Goal: Task Accomplishment & Management: Use online tool/utility

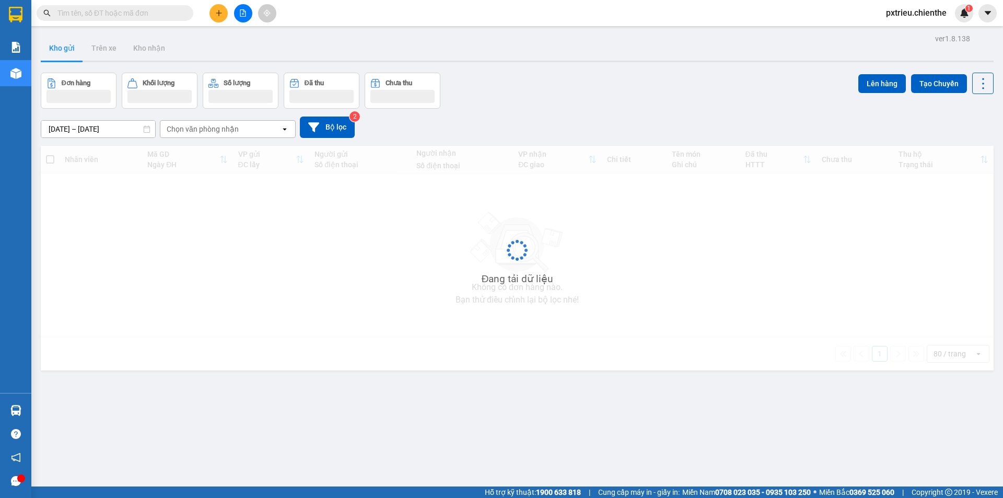
click at [117, 16] on input "text" at bounding box center [118, 12] width 123 height 11
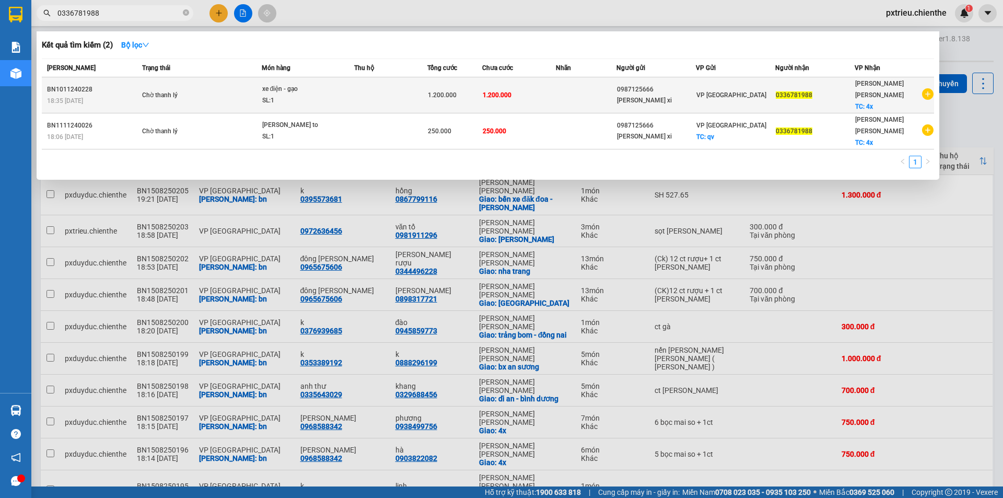
type input "0336781988"
click at [359, 97] on td at bounding box center [390, 95] width 73 height 36
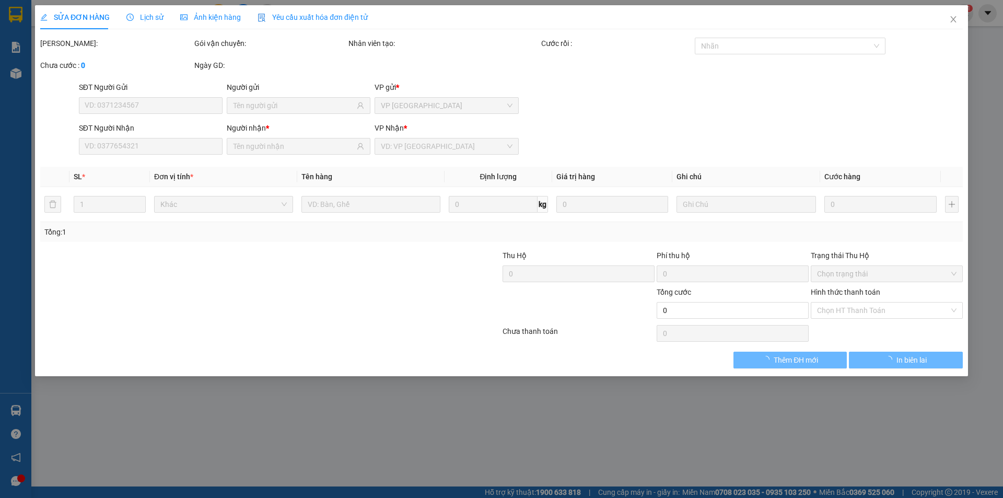
type input "0987125666"
type input "[PERSON_NAME] xi"
type input "0336781988"
type input "1.200.000"
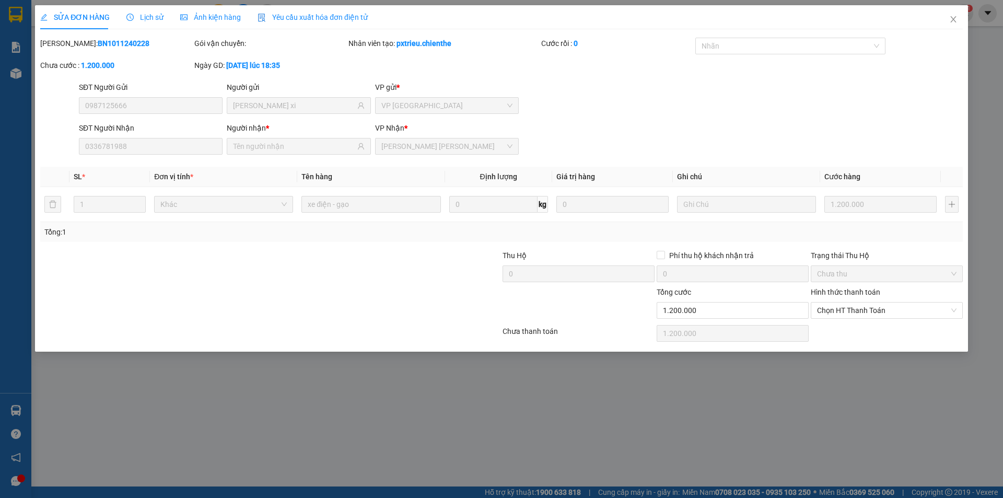
click at [207, 15] on span "Ảnh kiện hàng" at bounding box center [210, 17] width 61 height 8
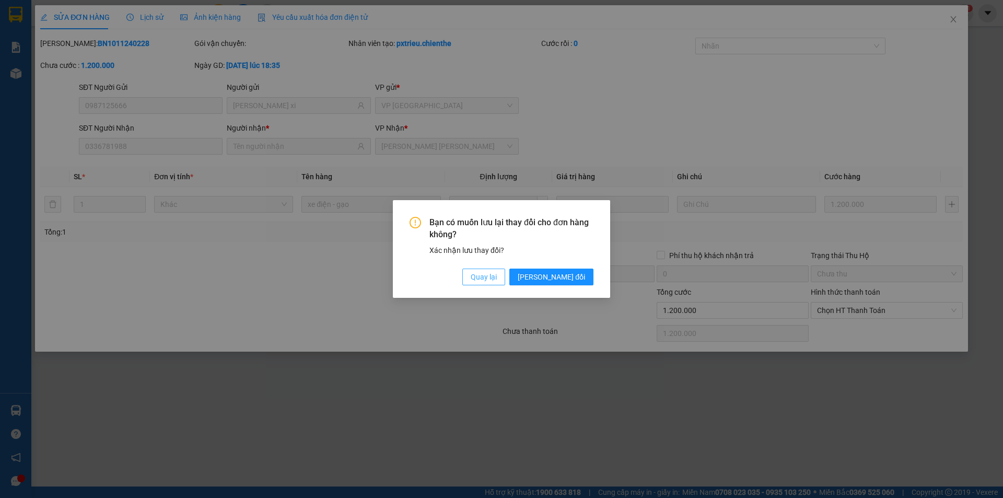
click at [497, 273] on span "Quay lại" at bounding box center [484, 276] width 26 height 11
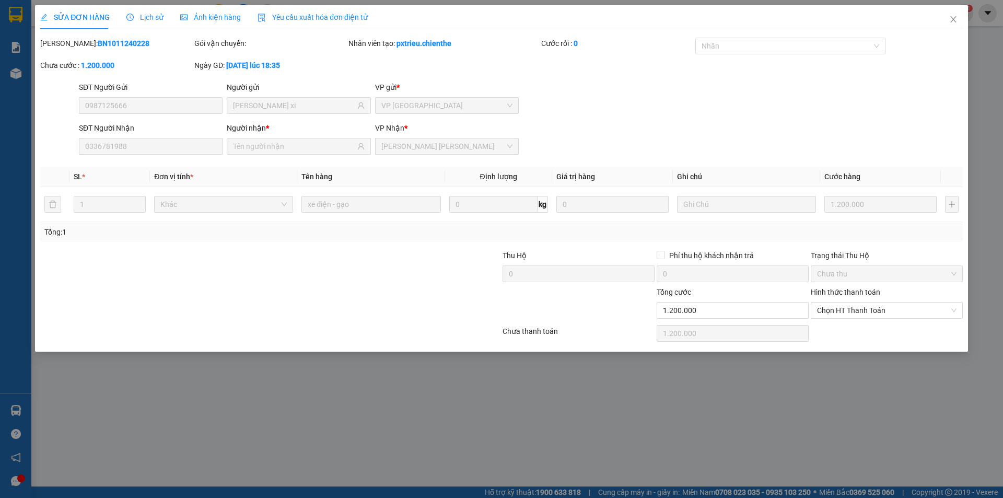
click at [141, 20] on span "Lịch sử" at bounding box center [144, 17] width 37 height 8
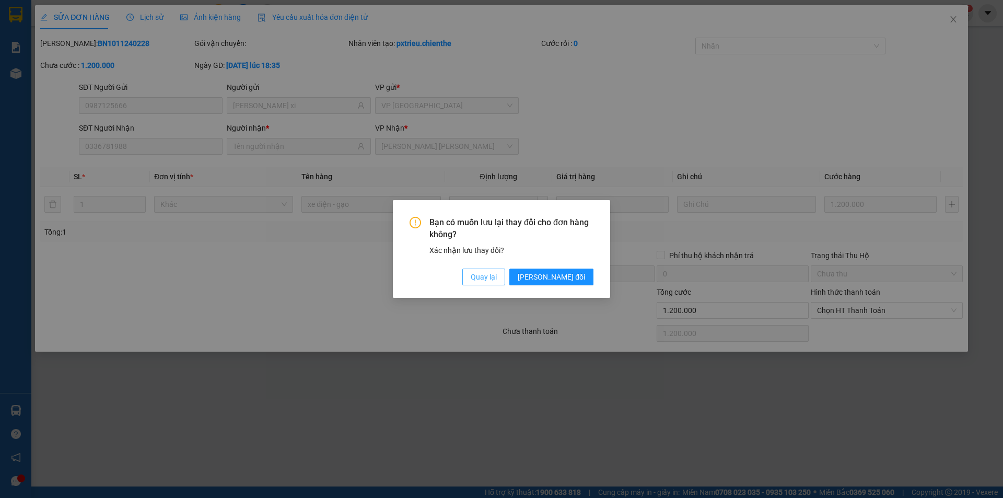
click at [497, 274] on span "Quay lại" at bounding box center [484, 276] width 26 height 11
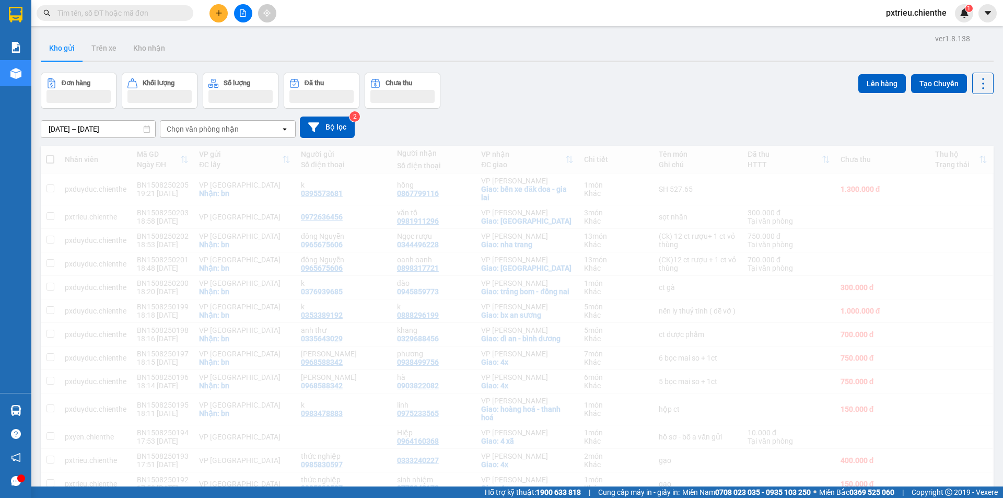
click at [94, 18] on input "text" at bounding box center [118, 12] width 123 height 11
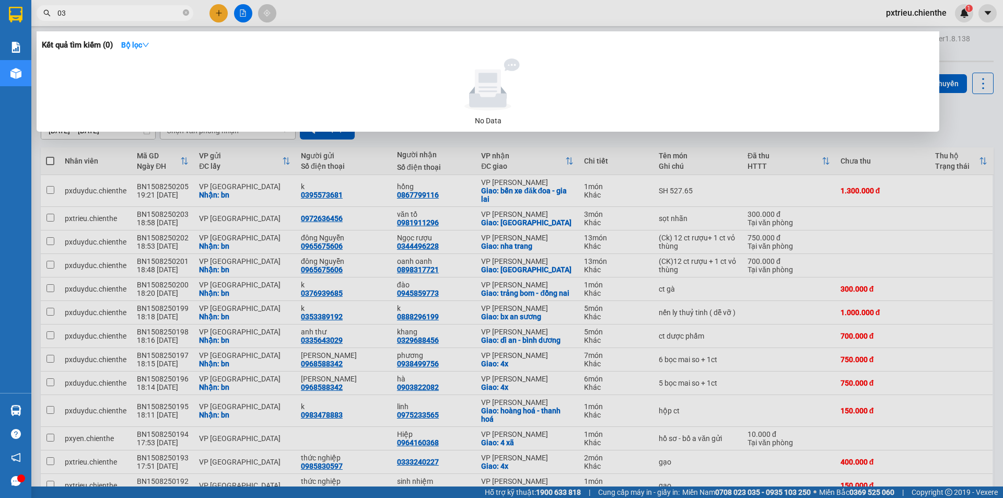
type input "0"
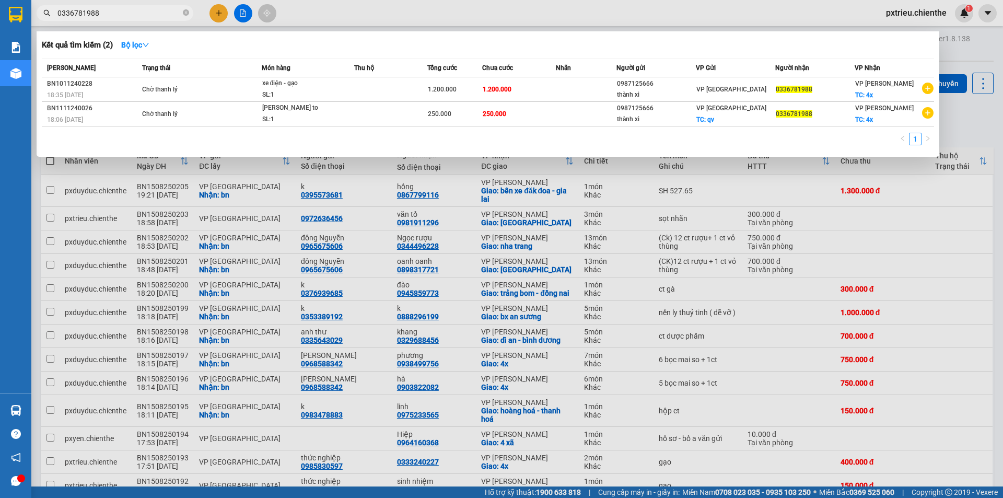
type input "0336781988"
click at [920, 200] on div at bounding box center [501, 249] width 1003 height 498
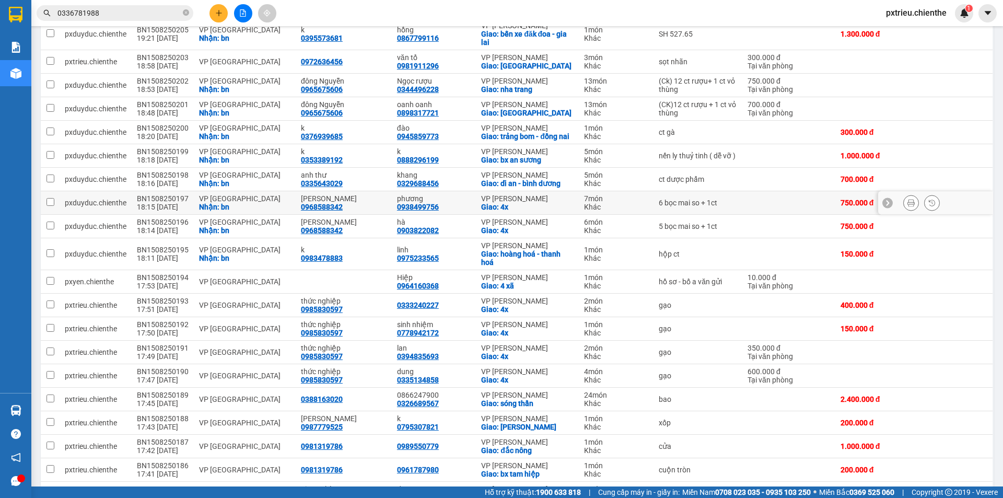
scroll to position [313, 0]
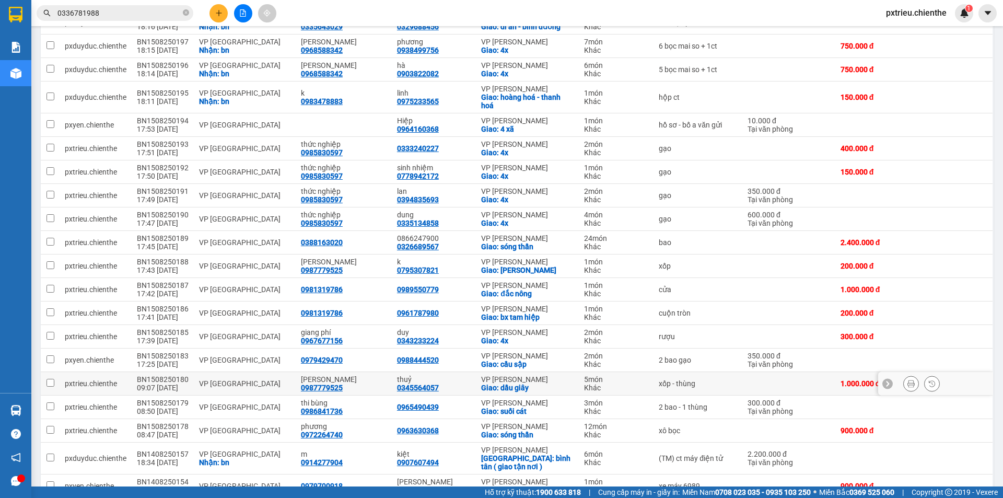
click at [225, 388] on div "VP [GEOGRAPHIC_DATA]" at bounding box center [244, 383] width 91 height 8
checkbox input "true"
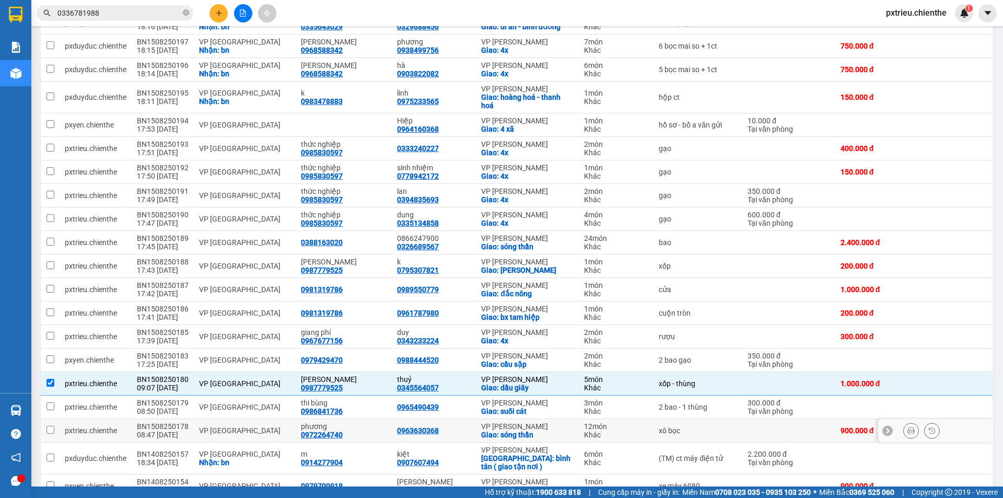
click at [216, 432] on td "VP [GEOGRAPHIC_DATA]" at bounding box center [245, 431] width 102 height 24
checkbox input "true"
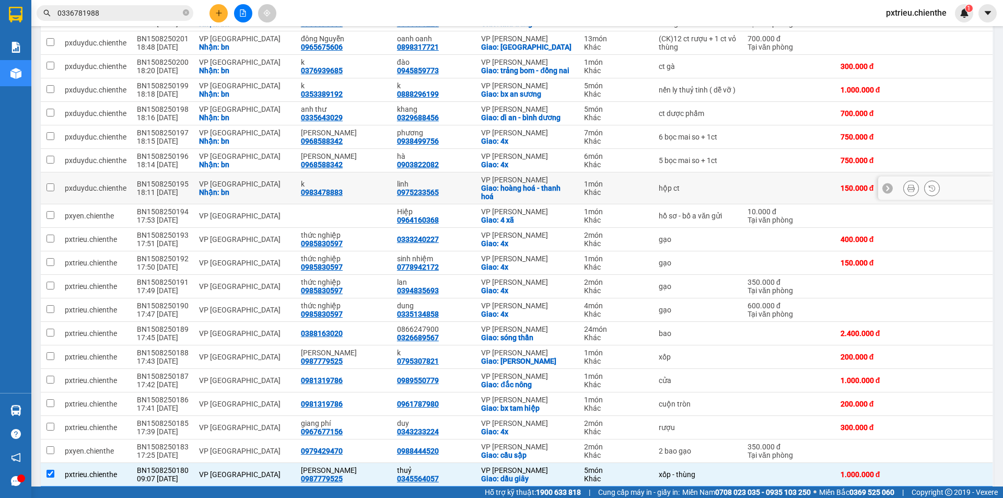
scroll to position [14, 0]
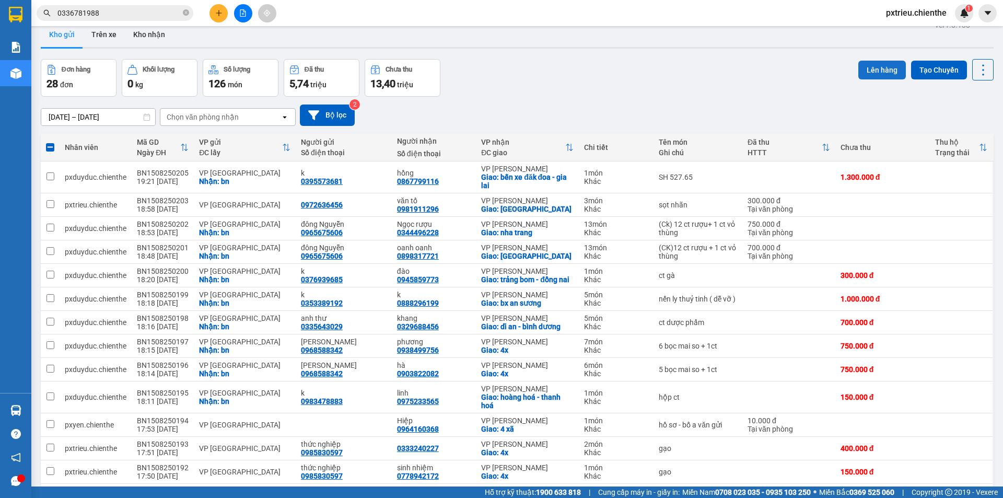
click at [878, 74] on button "Lên hàng" at bounding box center [882, 70] width 48 height 19
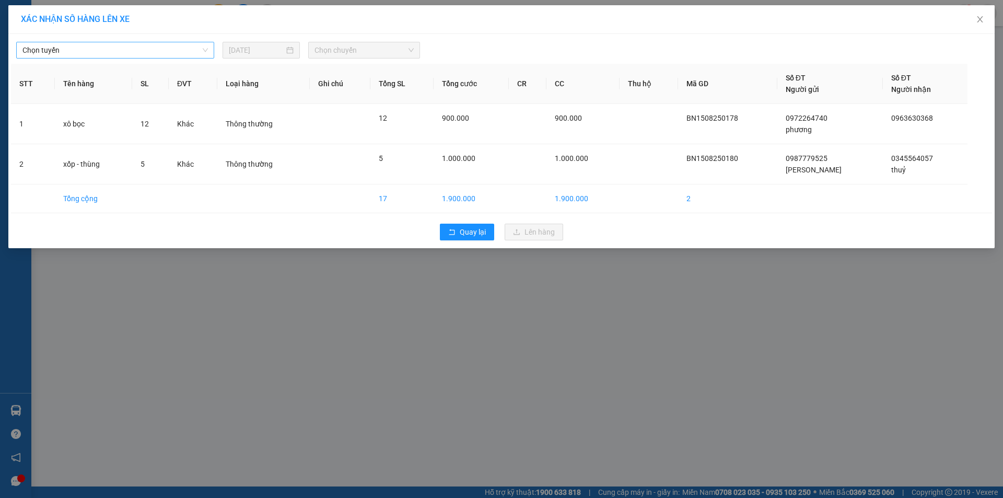
click at [187, 44] on div "Chọn tuyến 15/08/2025 Chọn chuyến" at bounding box center [501, 48] width 981 height 22
click at [187, 46] on span "Chọn tuyến" at bounding box center [114, 50] width 185 height 16
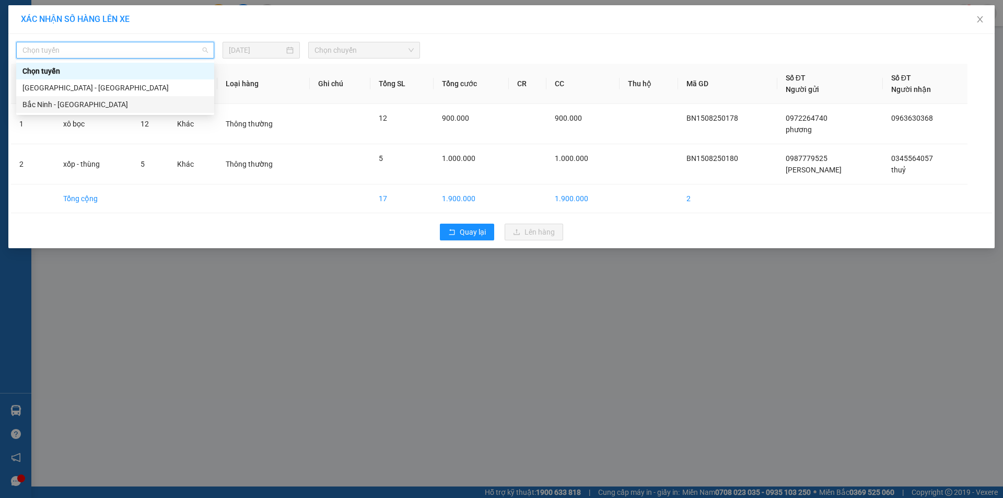
click at [94, 104] on div "Bắc Ninh - Hồ Chí Minh" at bounding box center [114, 104] width 185 height 11
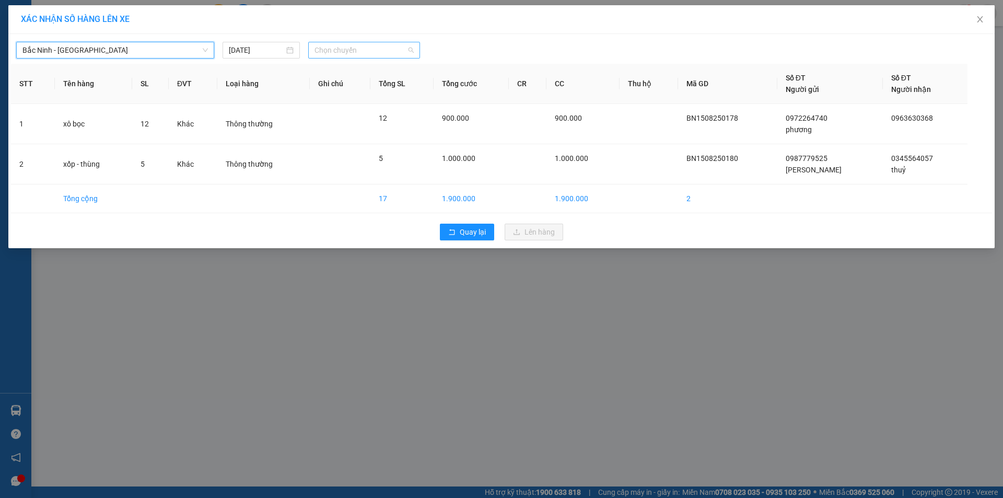
click at [345, 48] on span "Chọn chuyến" at bounding box center [364, 50] width 99 height 16
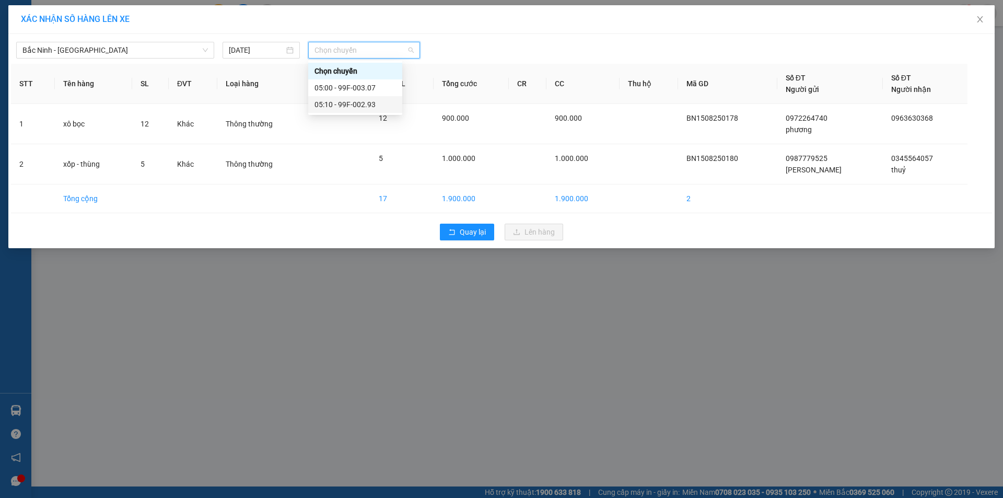
click at [355, 100] on div "05:10 - 99F-002.93" at bounding box center [356, 104] width 82 height 11
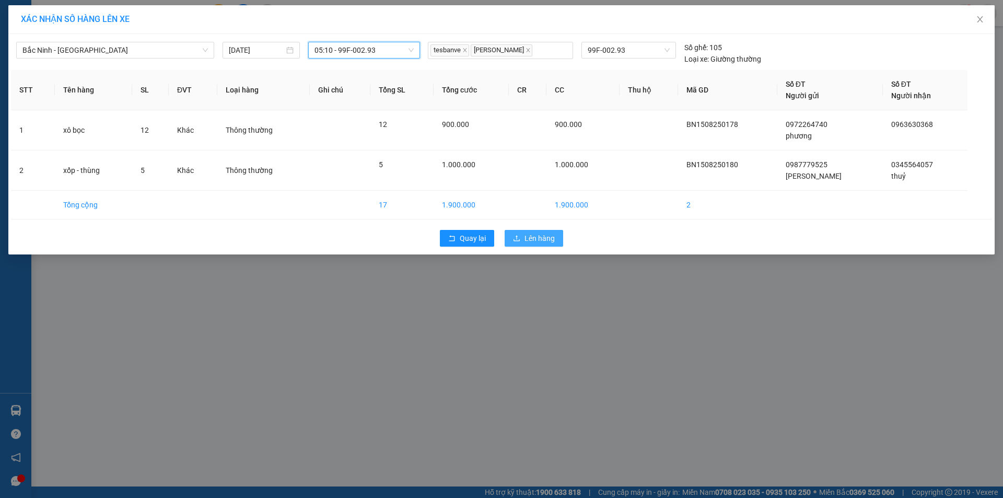
click at [534, 241] on span "Lên hàng" at bounding box center [540, 238] width 30 height 11
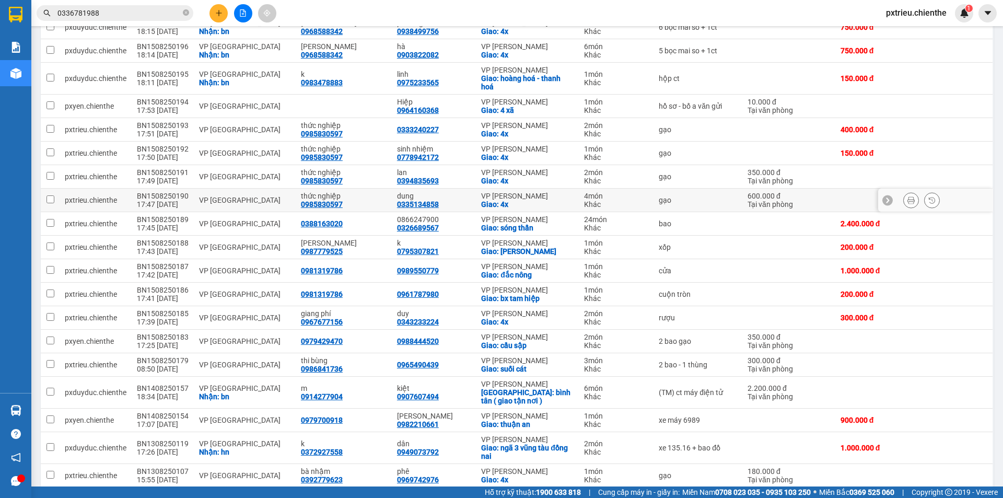
scroll to position [251, 0]
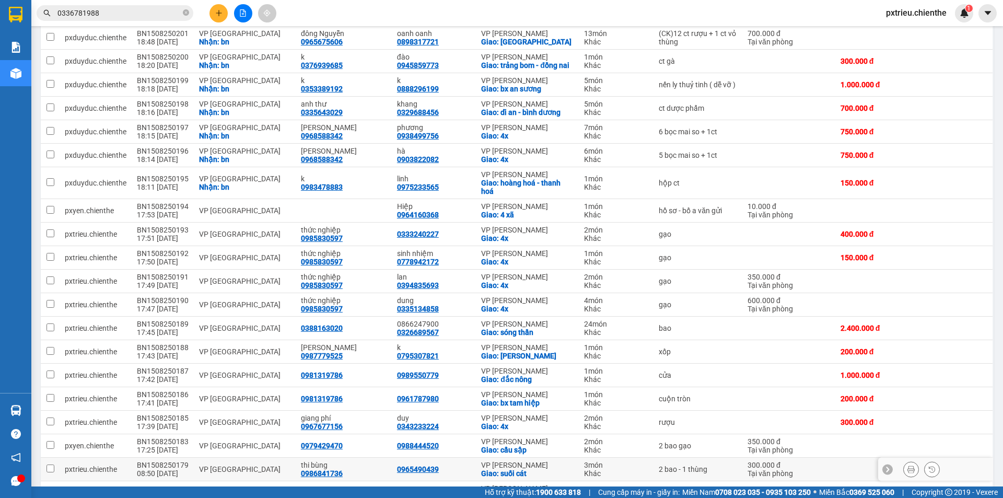
click at [199, 473] on div "VP [GEOGRAPHIC_DATA]" at bounding box center [244, 469] width 91 height 8
checkbox input "true"
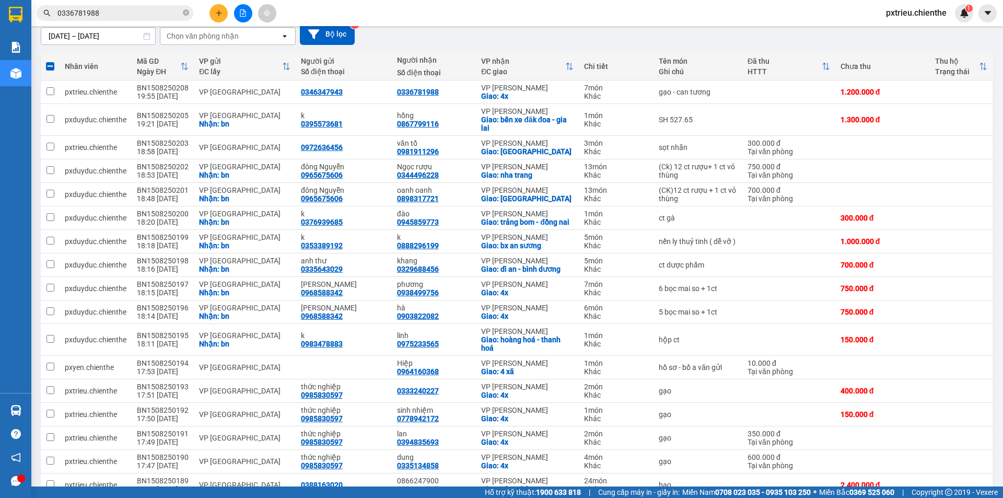
scroll to position [0, 0]
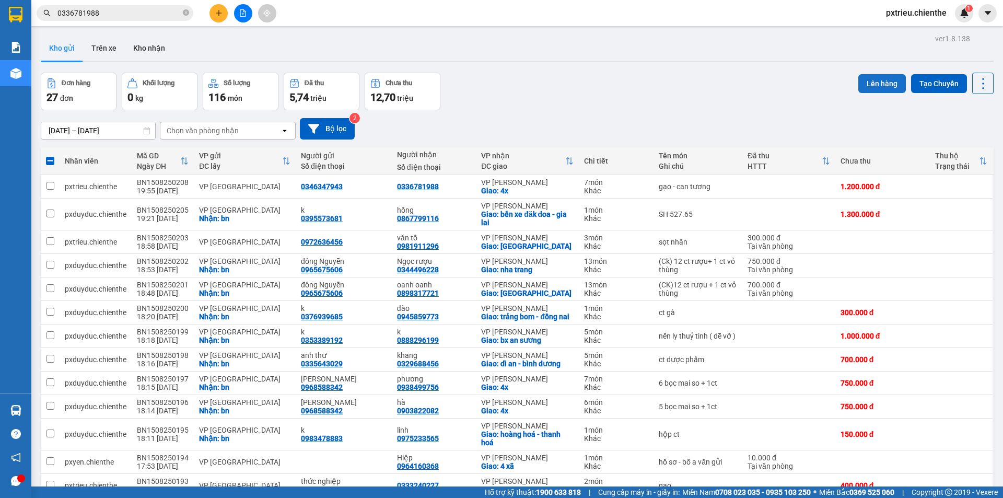
click at [884, 80] on button "Lên hàng" at bounding box center [882, 83] width 48 height 19
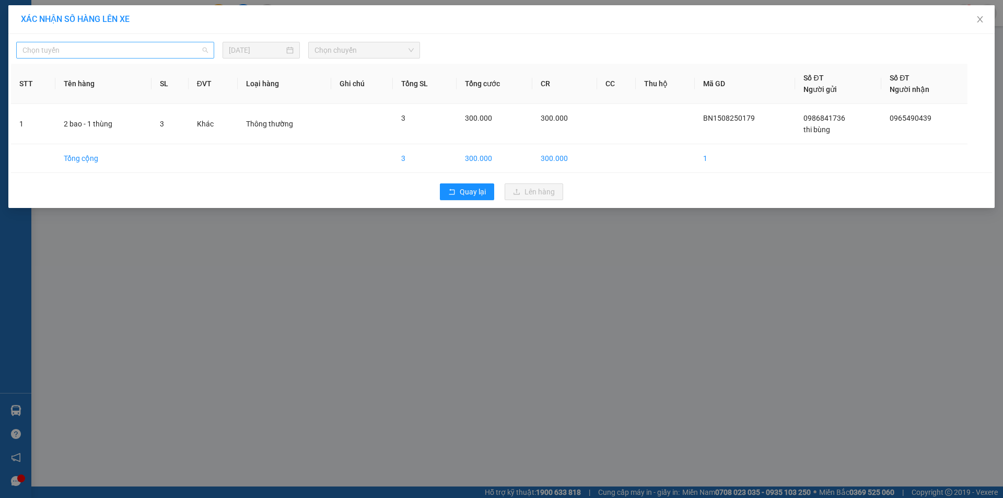
click at [199, 51] on span "Chọn tuyến" at bounding box center [114, 50] width 185 height 16
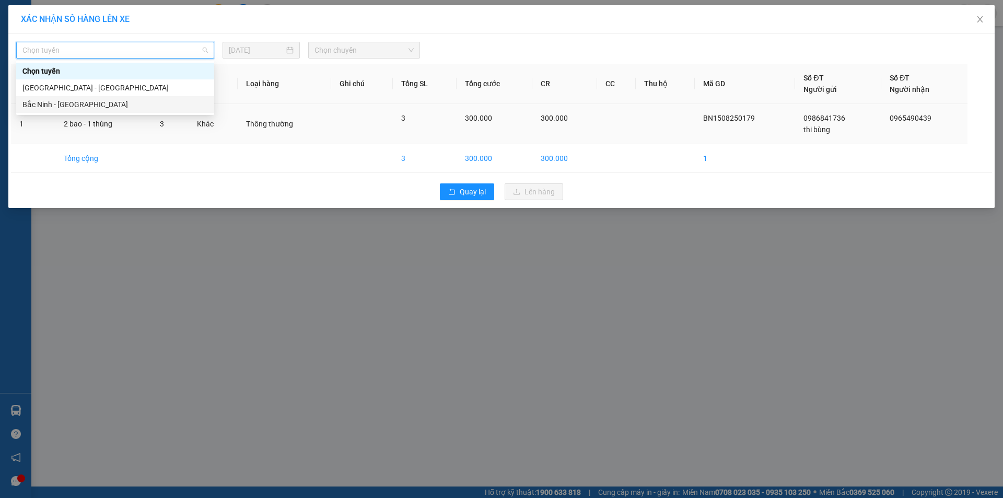
click at [44, 108] on div "Bắc Ninh - Hồ Chí Minh" at bounding box center [114, 104] width 185 height 11
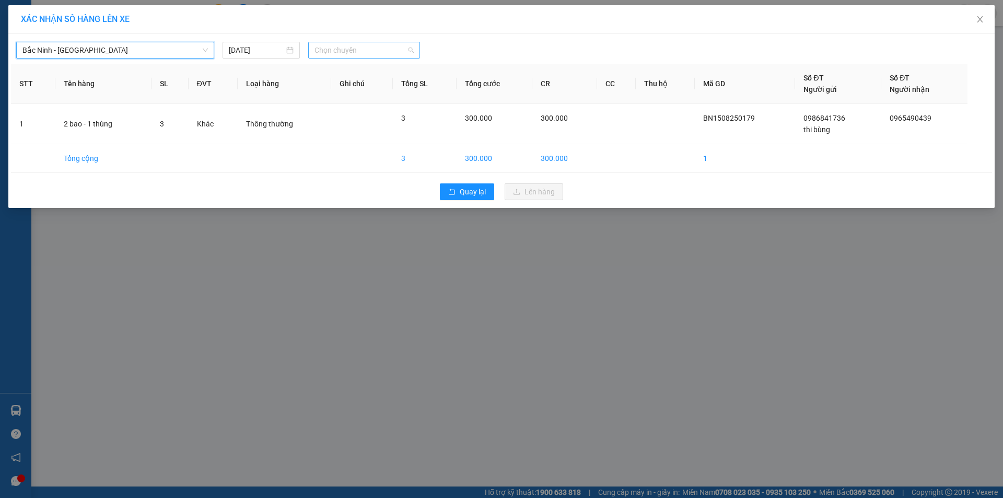
click at [360, 48] on span "Chọn chuyến" at bounding box center [364, 50] width 99 height 16
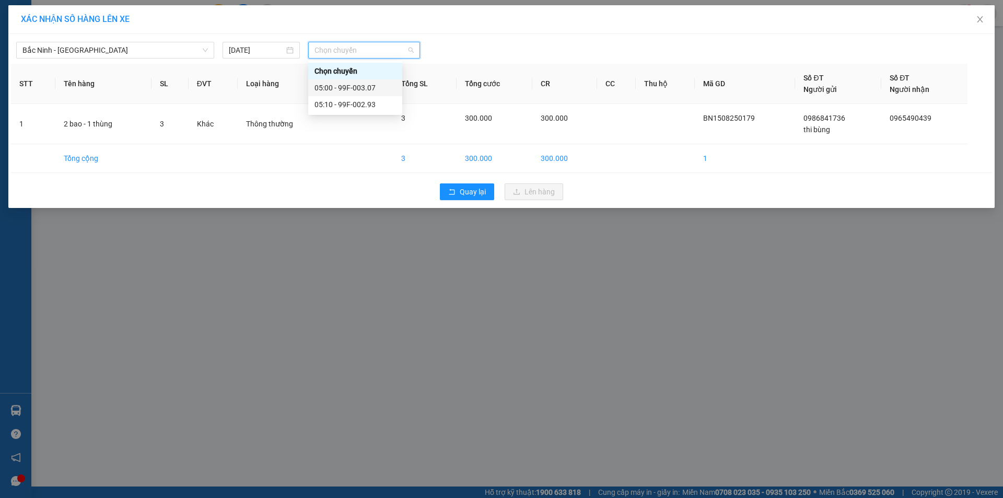
click at [375, 89] on div "05:00 - 99F-003.07" at bounding box center [356, 87] width 82 height 11
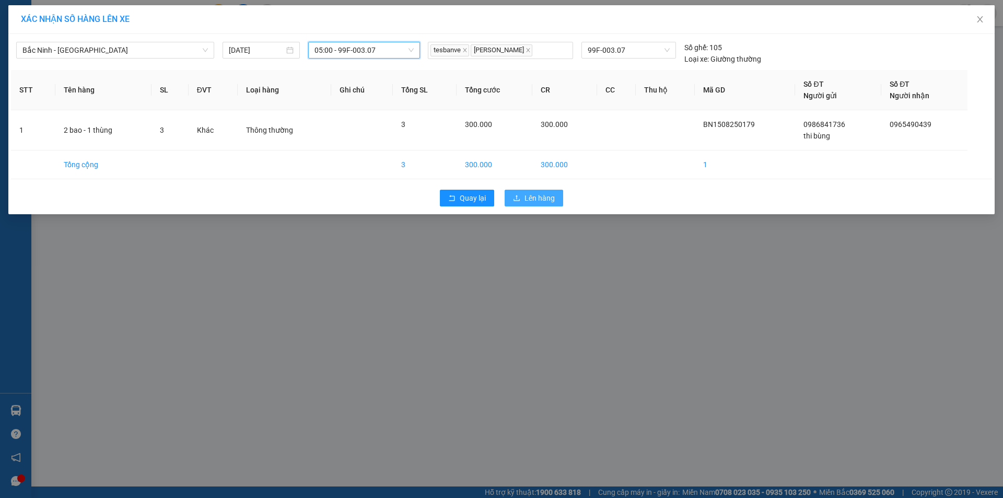
click at [535, 198] on span "Lên hàng" at bounding box center [540, 197] width 30 height 11
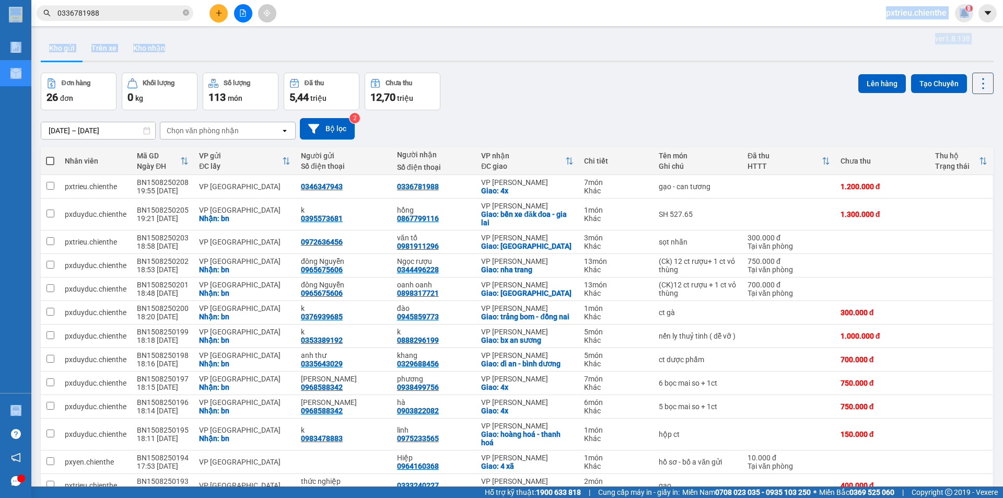
click at [261, 31] on section "Kết quả tìm kiếm ( 2 ) Bộ lọc Mã ĐH Trạng thái Món hàng Thu hộ Tổng cước Chưa c…" at bounding box center [501, 249] width 1003 height 498
click at [261, 31] on main "ver 1.8.138 Kho gửi Trên xe Kho nhận Đơn hàng 26 đơn Khối lượng 0 kg Số lượng 1…" at bounding box center [501, 243] width 1003 height 486
click at [637, 184] on div "7 món" at bounding box center [616, 182] width 64 height 8
checkbox input "true"
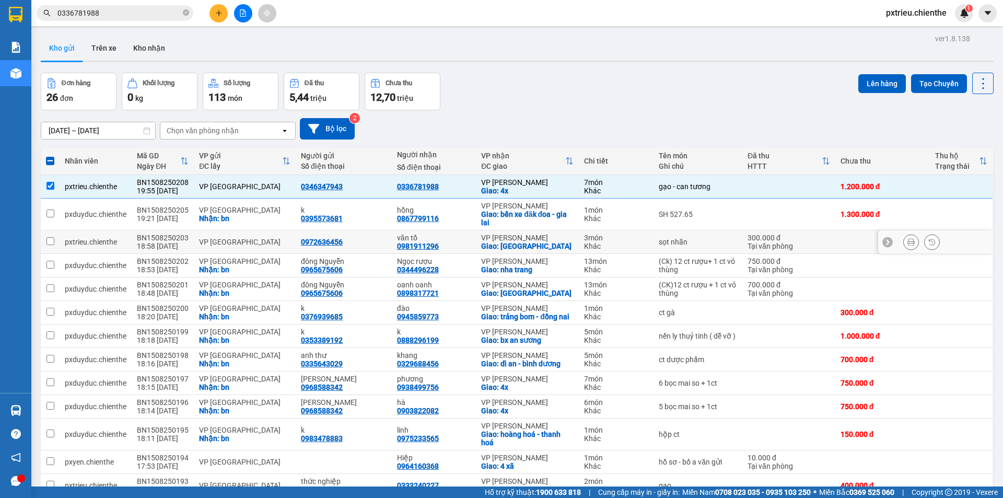
click at [301, 243] on div "0972636456" at bounding box center [322, 242] width 42 height 8
click at [278, 240] on div "VP [GEOGRAPHIC_DATA]" at bounding box center [244, 242] width 91 height 8
checkbox input "true"
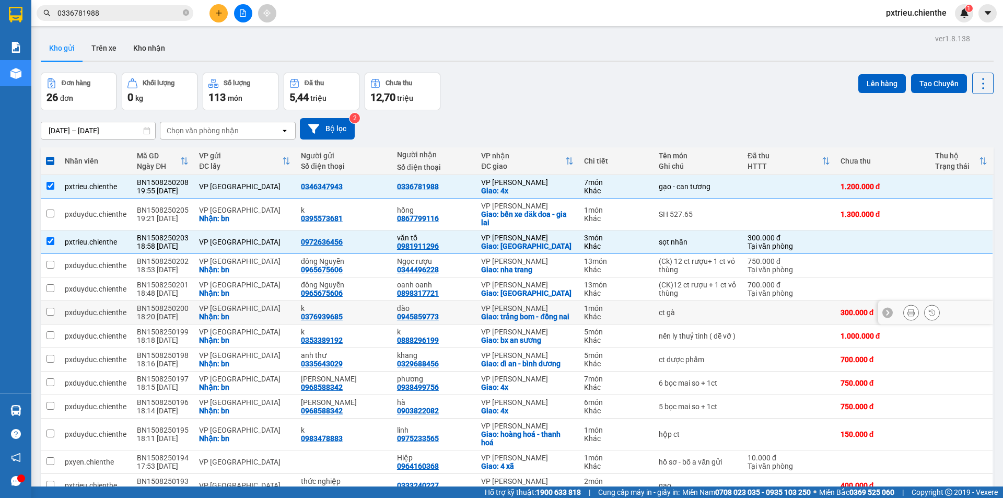
scroll to position [52, 0]
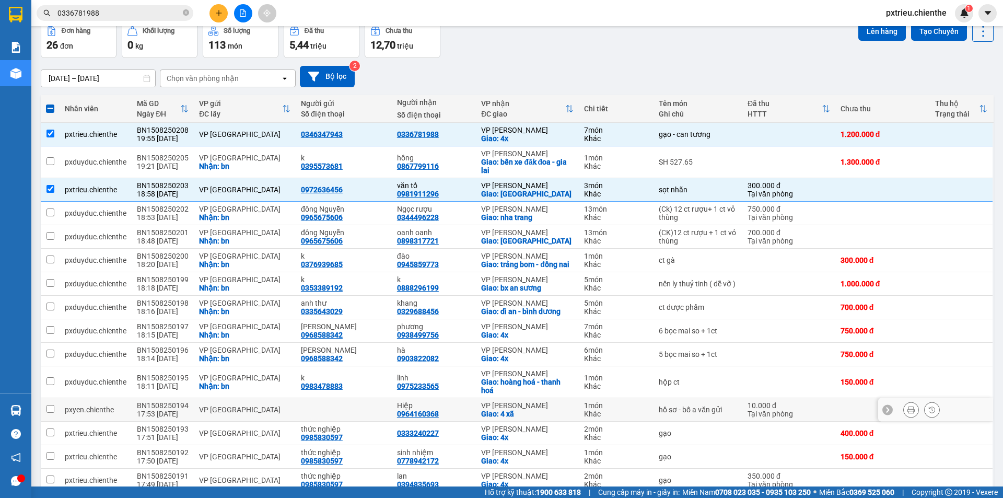
click at [273, 414] on div "VP [GEOGRAPHIC_DATA]" at bounding box center [244, 409] width 91 height 8
checkbox input "true"
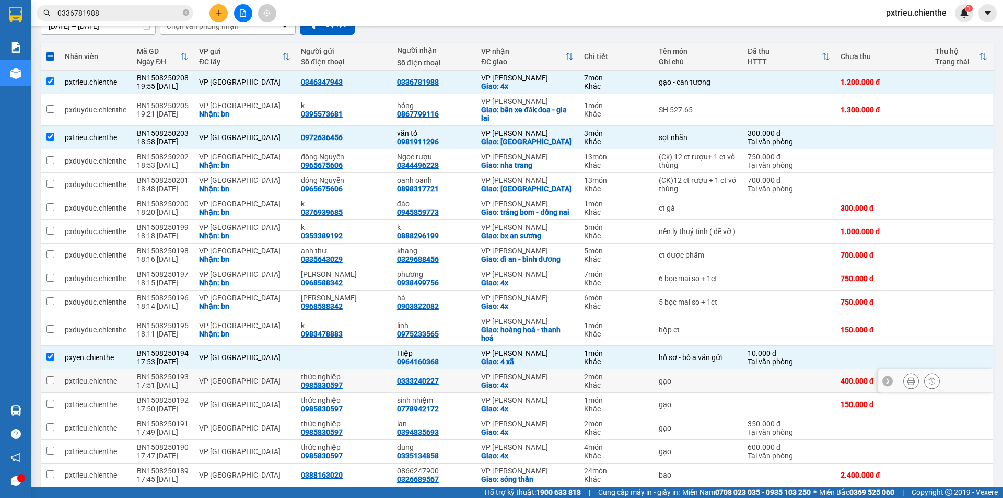
scroll to position [157, 0]
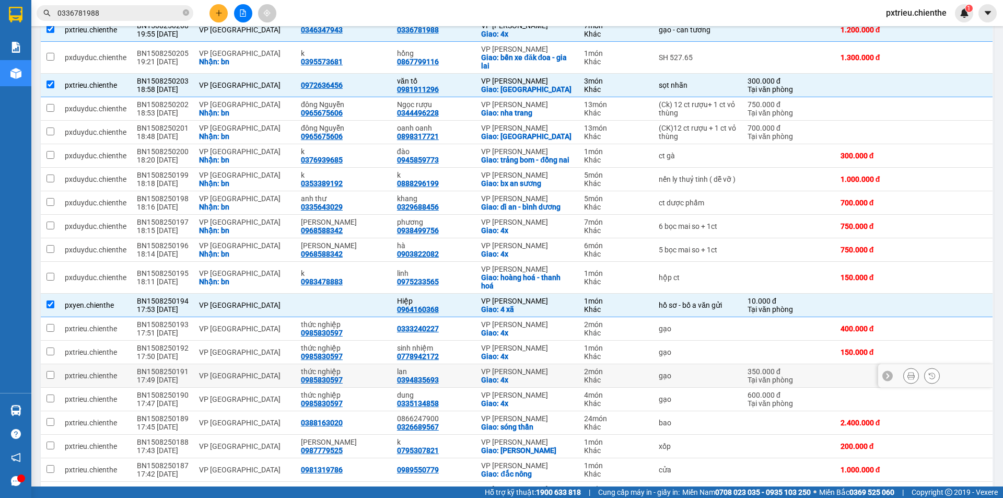
click at [255, 380] on div "VP [GEOGRAPHIC_DATA]" at bounding box center [244, 375] width 91 height 8
checkbox input "true"
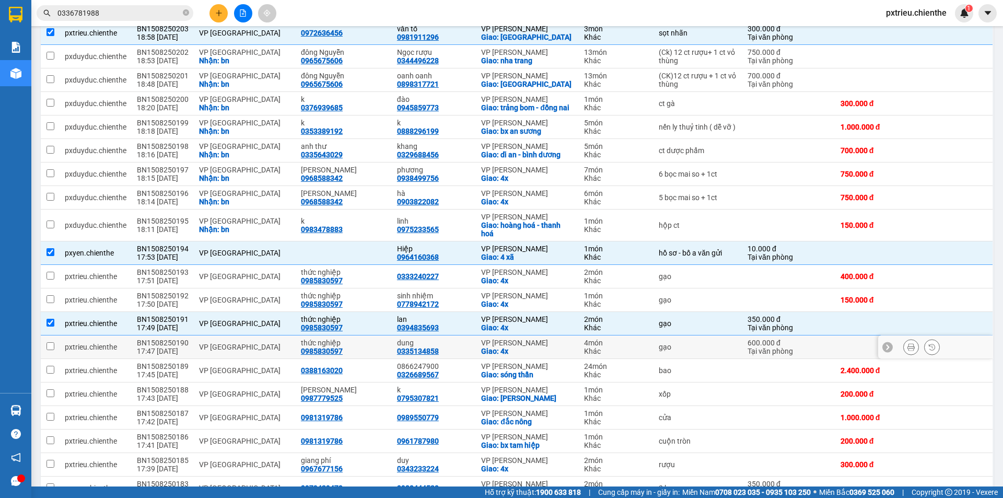
scroll to position [261, 0]
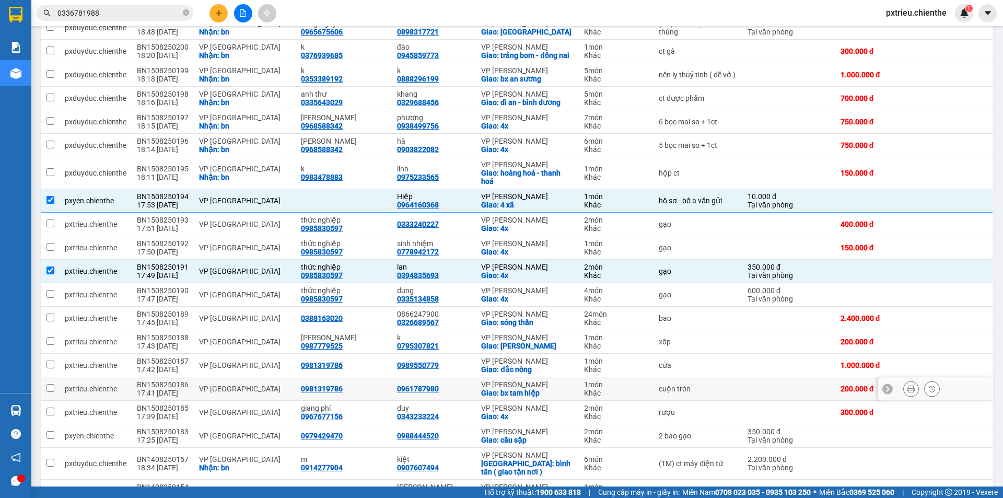
click at [214, 393] on div "VP [GEOGRAPHIC_DATA]" at bounding box center [244, 389] width 91 height 8
checkbox input "true"
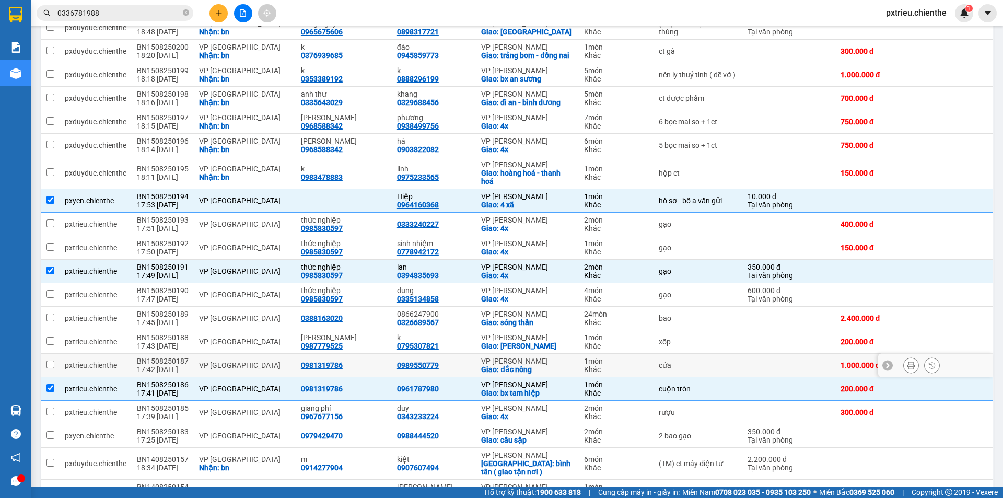
click at [214, 369] on div "VP [GEOGRAPHIC_DATA]" at bounding box center [244, 365] width 91 height 8
checkbox input "true"
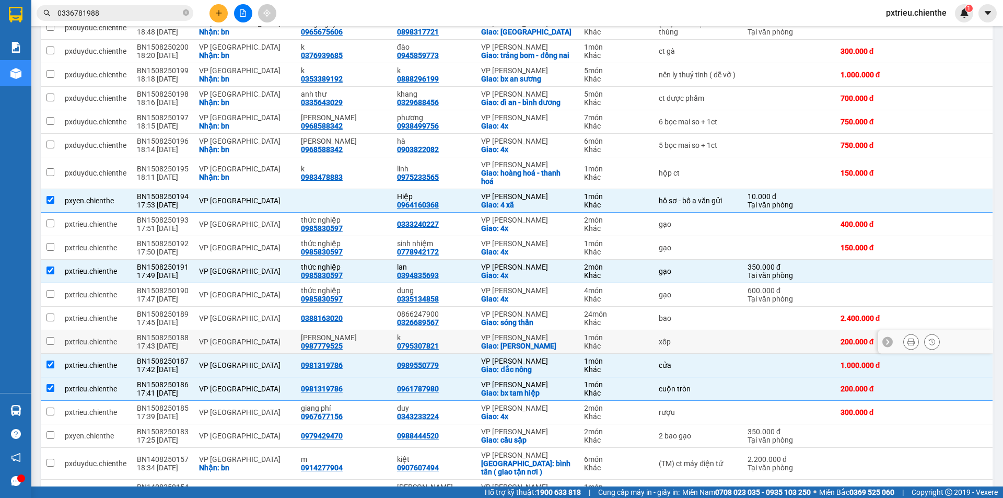
click at [215, 346] on div "VP [GEOGRAPHIC_DATA]" at bounding box center [244, 342] width 91 height 8
checkbox input "true"
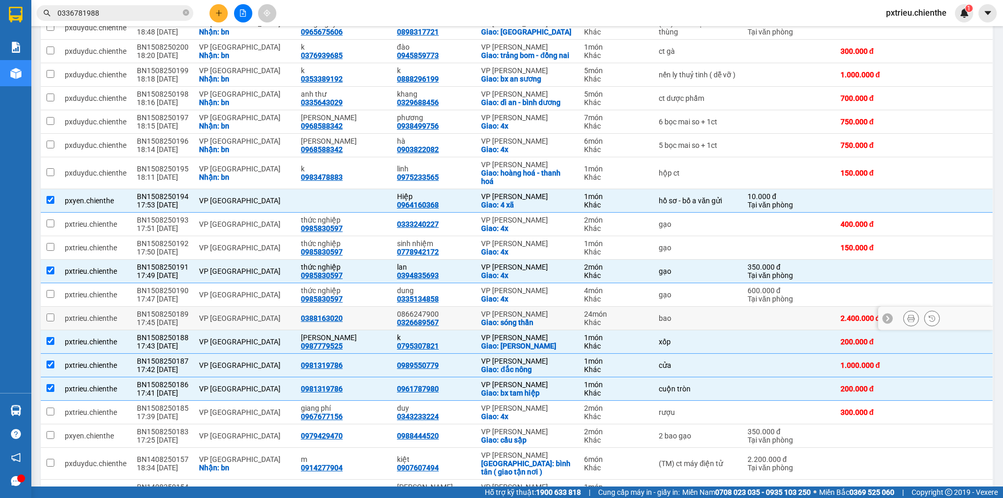
click at [216, 318] on td "VP [GEOGRAPHIC_DATA]" at bounding box center [245, 319] width 102 height 24
checkbox input "true"
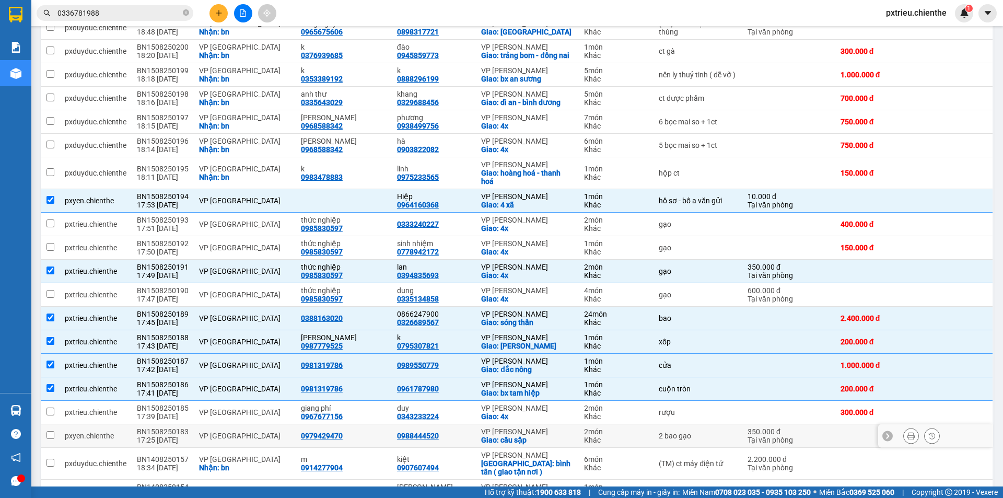
click at [211, 440] on div "VP [GEOGRAPHIC_DATA]" at bounding box center [244, 436] width 91 height 8
checkbox input "true"
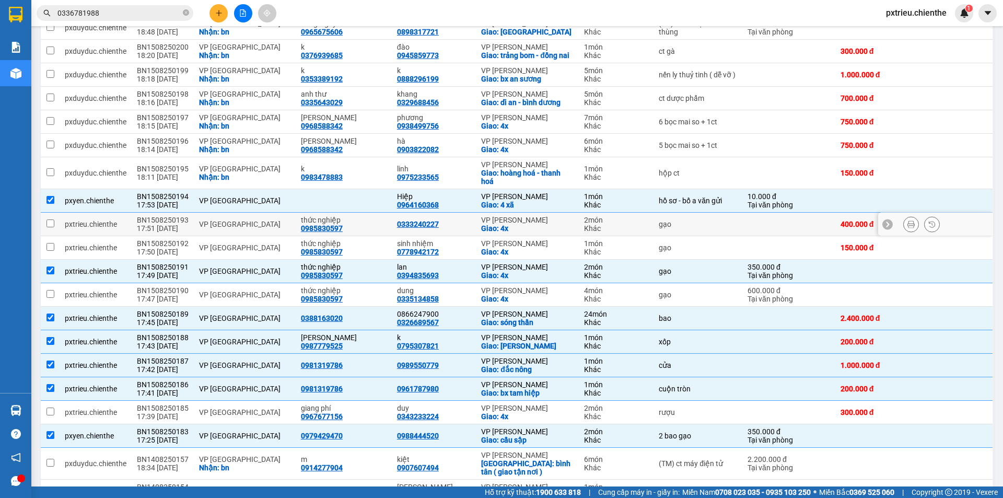
click at [225, 228] on div "VP [GEOGRAPHIC_DATA]" at bounding box center [244, 224] width 91 height 8
checkbox input "true"
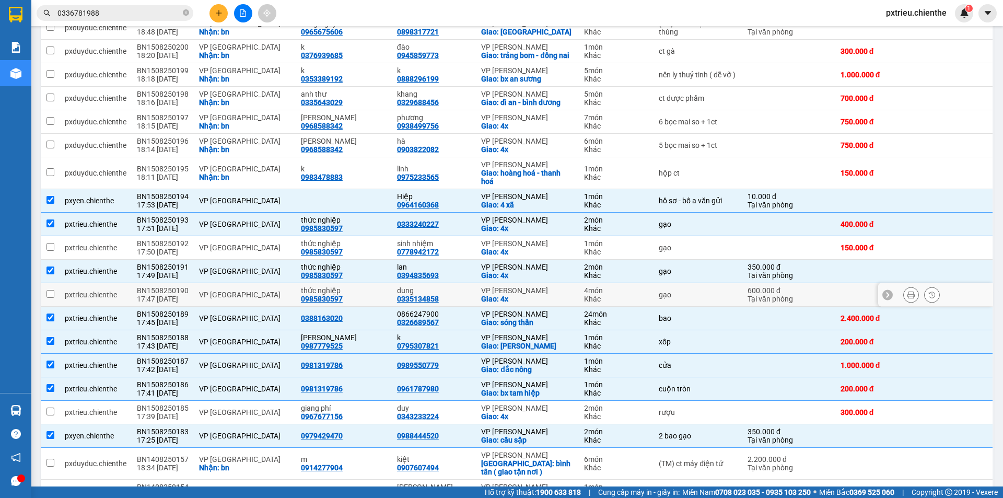
click at [238, 299] on div "VP [GEOGRAPHIC_DATA]" at bounding box center [244, 295] width 91 height 8
checkbox input "true"
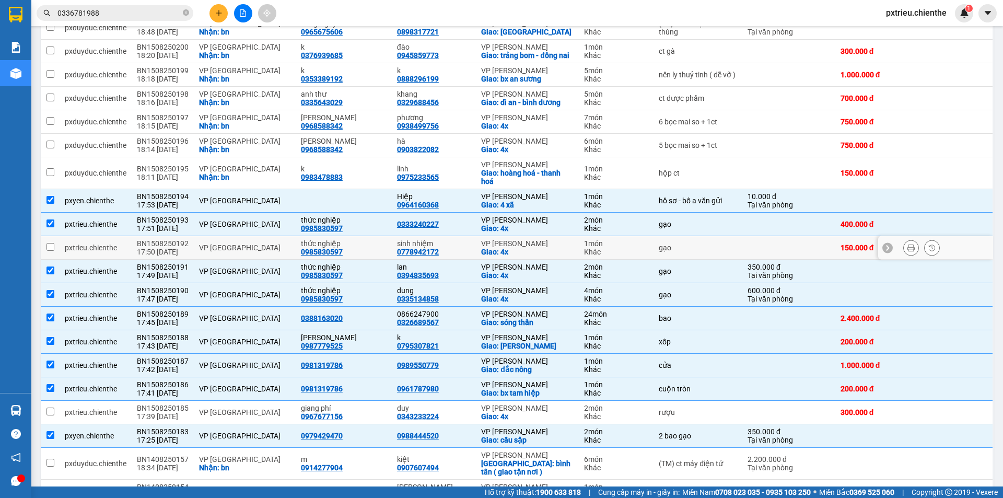
click at [256, 252] on div "VP [GEOGRAPHIC_DATA]" at bounding box center [244, 247] width 91 height 8
checkbox input "true"
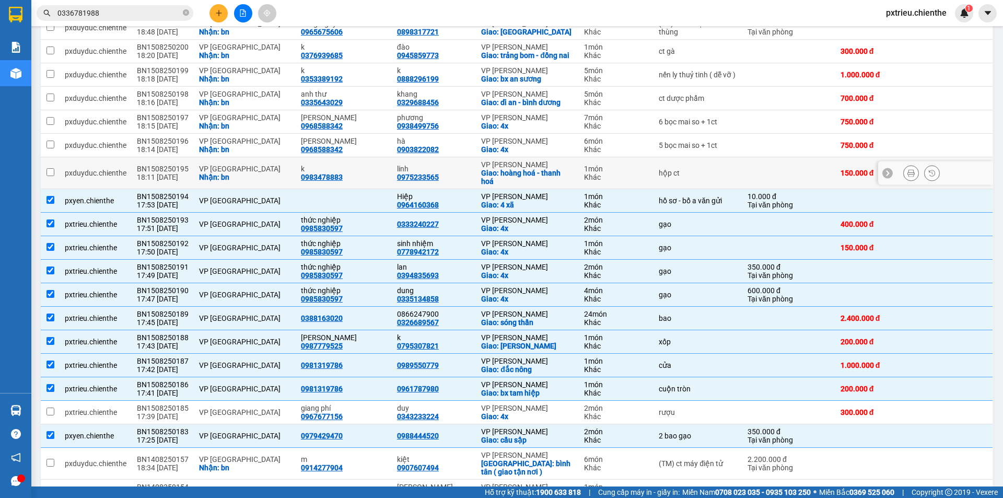
click at [374, 173] on div "k" at bounding box center [344, 169] width 86 height 8
checkbox input "true"
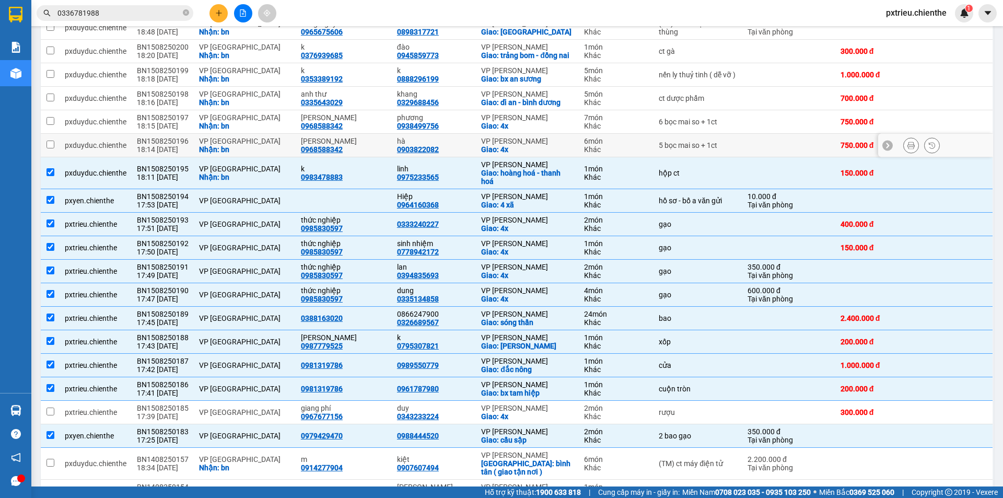
click at [347, 145] on div "[PERSON_NAME]" at bounding box center [344, 141] width 86 height 8
checkbox input "true"
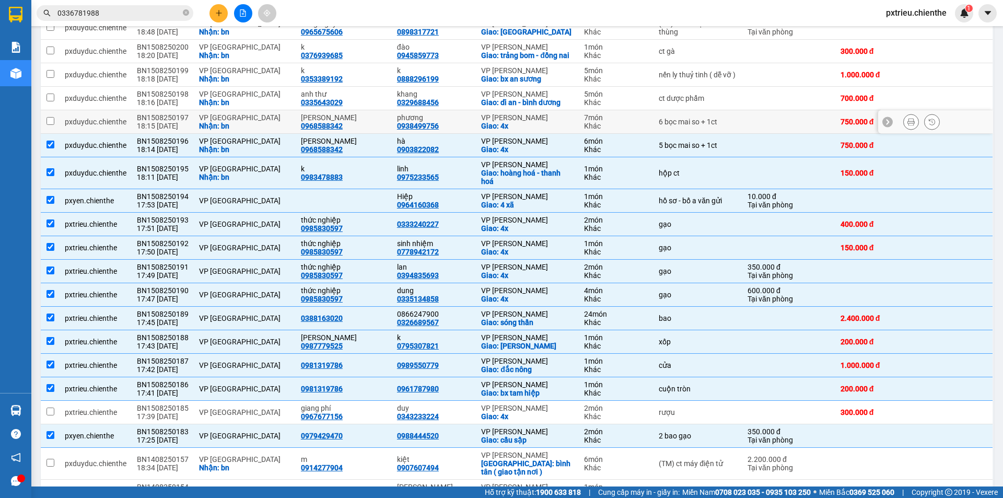
click at [333, 122] on div "[PERSON_NAME]" at bounding box center [344, 117] width 86 height 8
checkbox input "true"
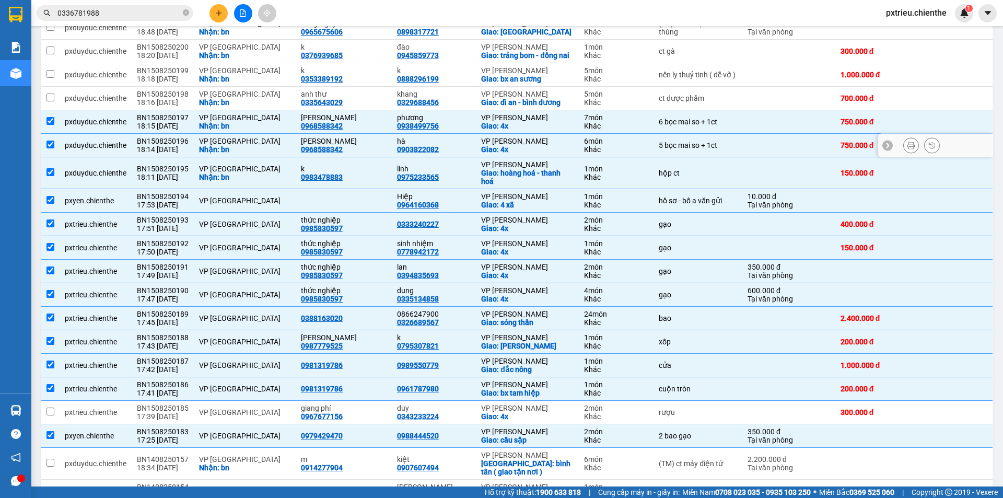
scroll to position [209, 0]
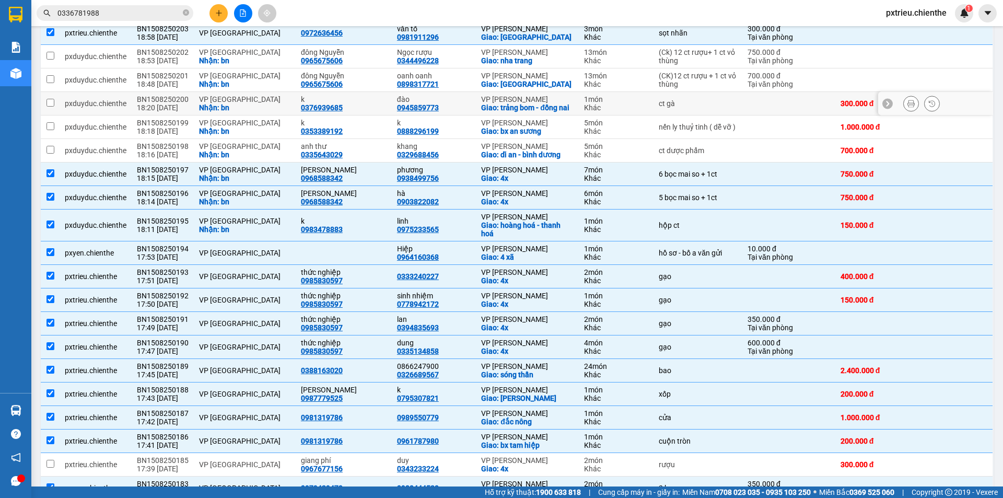
click at [248, 109] on div "[PERSON_NAME]: bn" at bounding box center [244, 107] width 91 height 8
checkbox input "true"
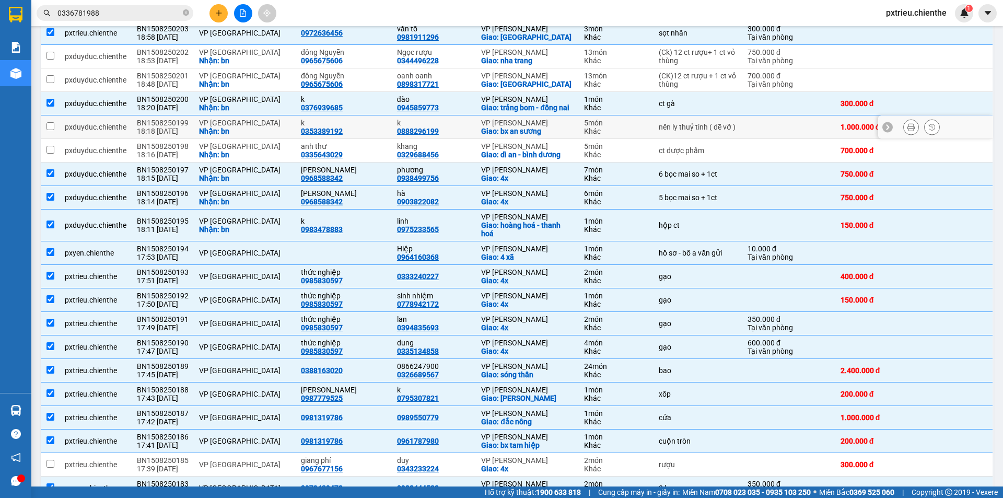
click at [251, 127] on div "VP [GEOGRAPHIC_DATA]" at bounding box center [244, 123] width 91 height 8
checkbox input "true"
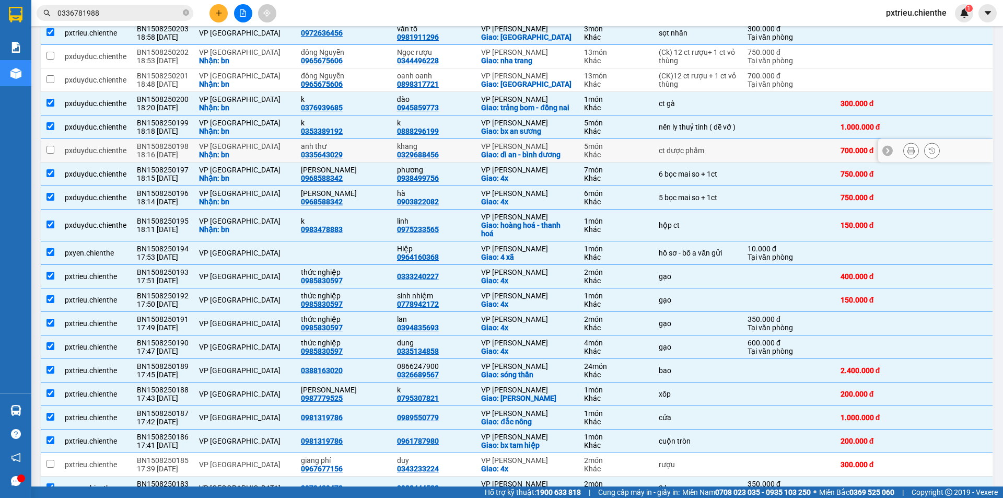
click at [223, 159] on div "[PERSON_NAME]: bn" at bounding box center [244, 154] width 91 height 8
checkbox input "true"
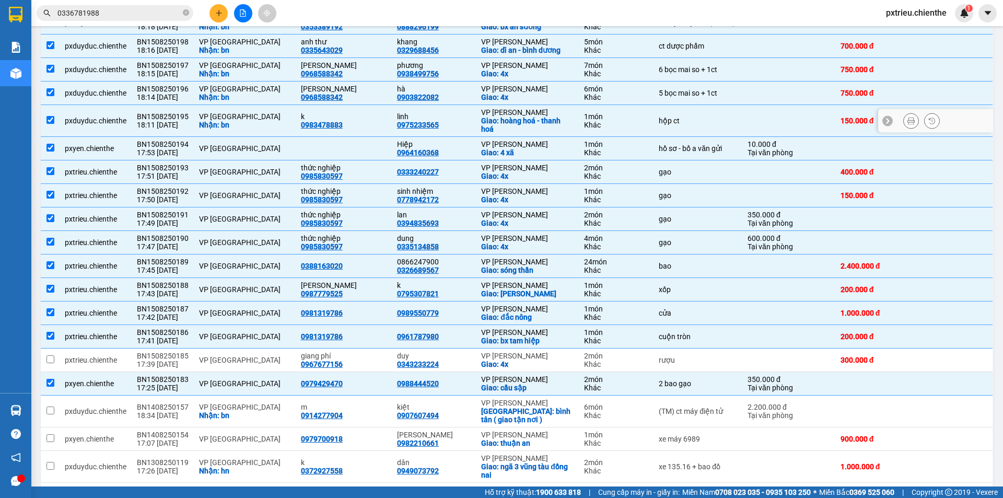
scroll to position [385, 0]
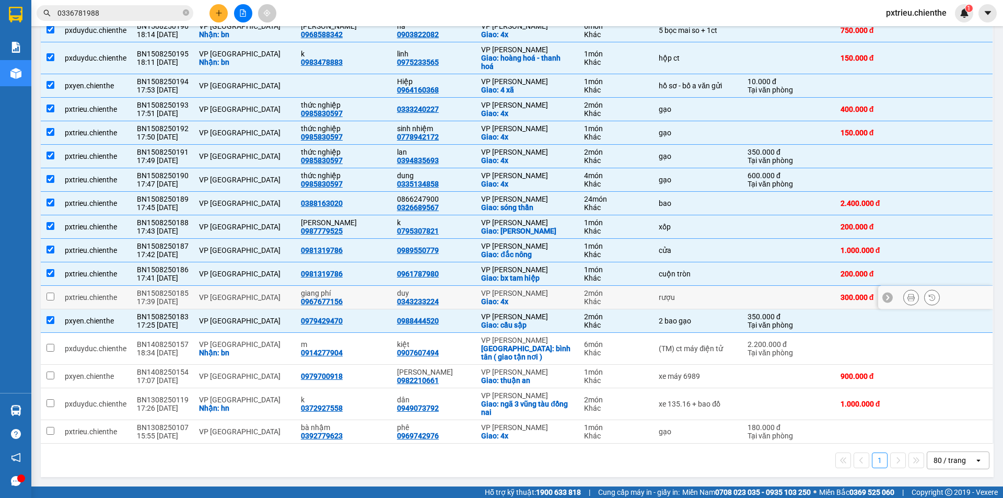
click at [672, 298] on div "rượu" at bounding box center [698, 297] width 78 height 8
checkbox input "true"
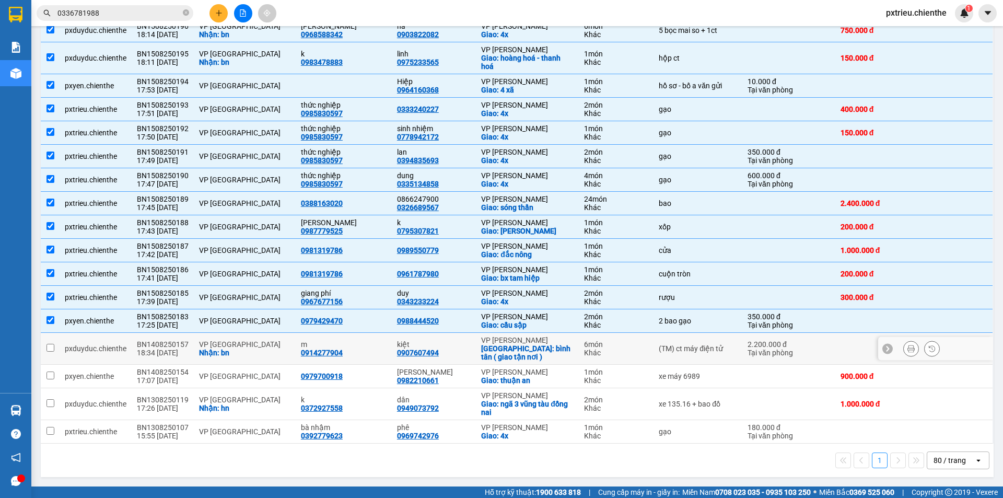
click at [678, 350] on div "(TM) ct máy điện tử" at bounding box center [698, 348] width 78 height 8
checkbox input "true"
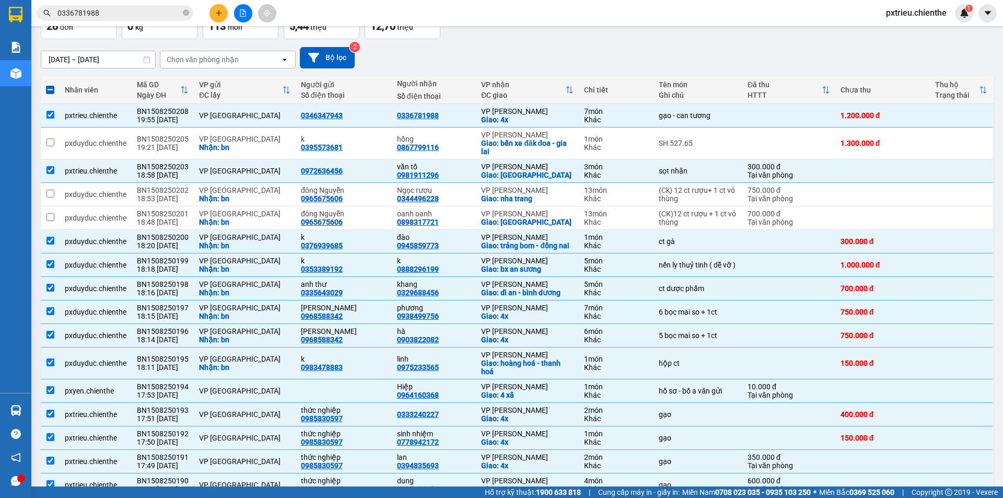
scroll to position [0, 0]
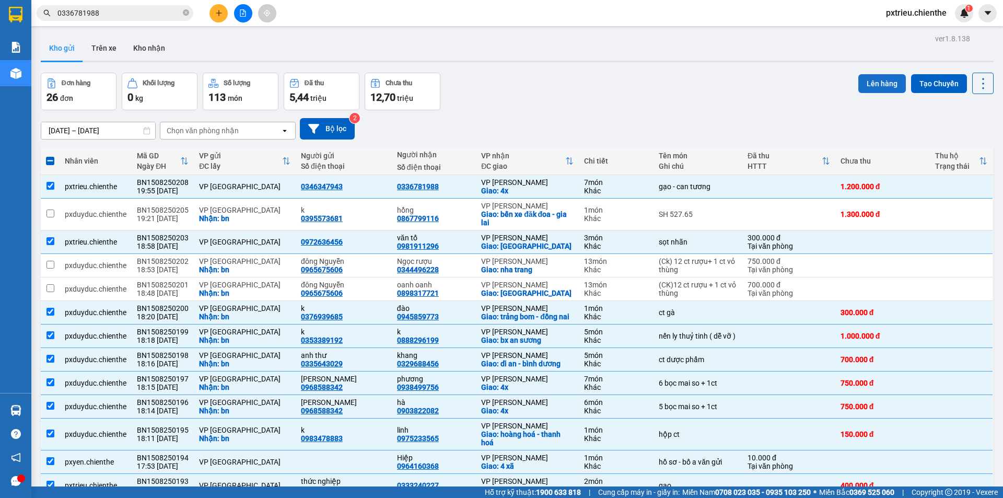
click at [870, 83] on button "Lên hàng" at bounding box center [882, 83] width 48 height 19
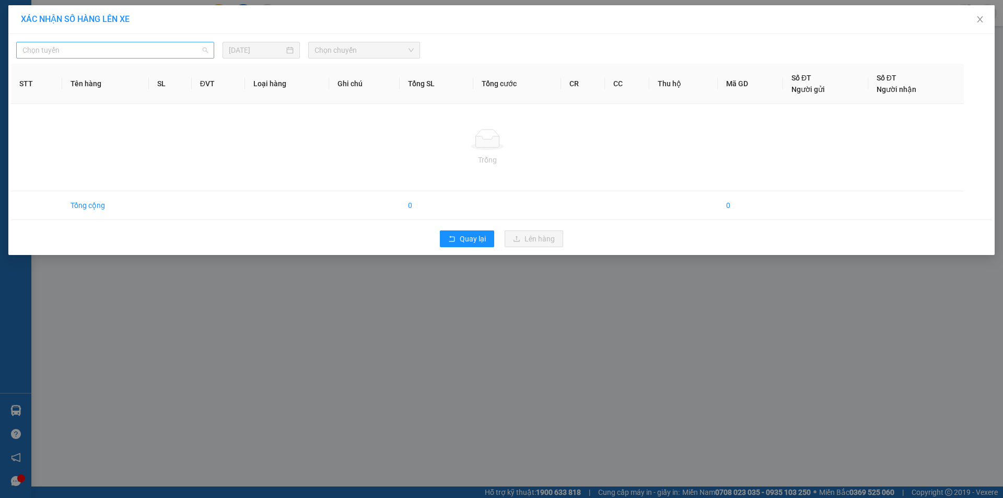
click at [205, 50] on div "Chọn tuyến" at bounding box center [115, 50] width 198 height 17
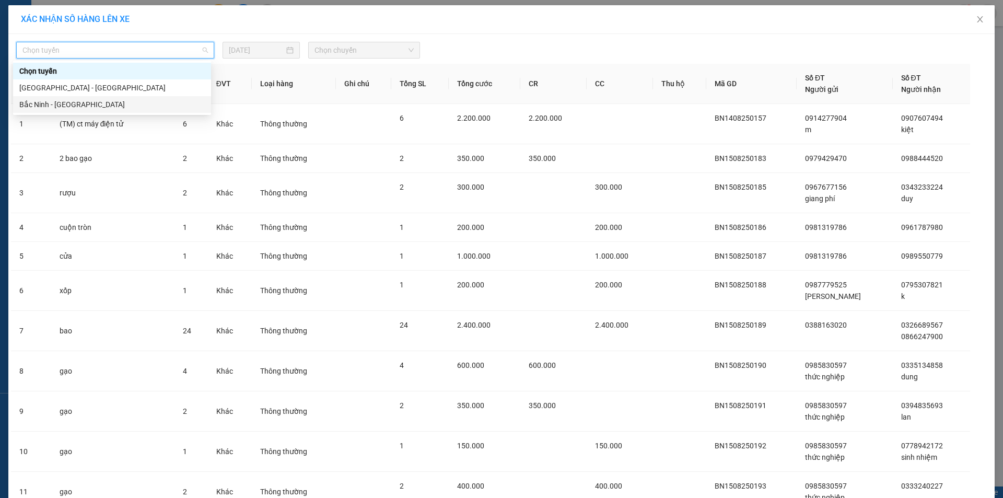
click at [69, 106] on div "Bắc Ninh - Hồ Chí Minh" at bounding box center [111, 104] width 185 height 11
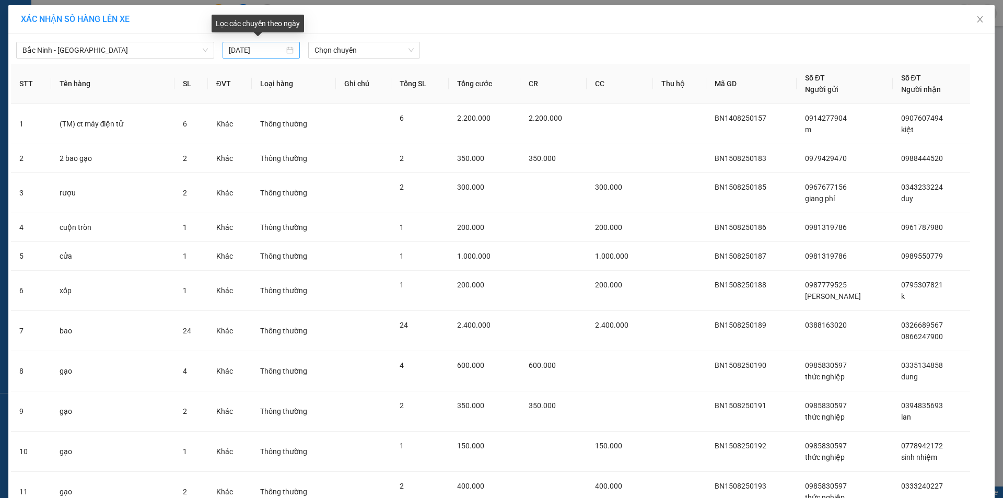
click at [288, 51] on div "15/08/2025" at bounding box center [261, 49] width 65 height 11
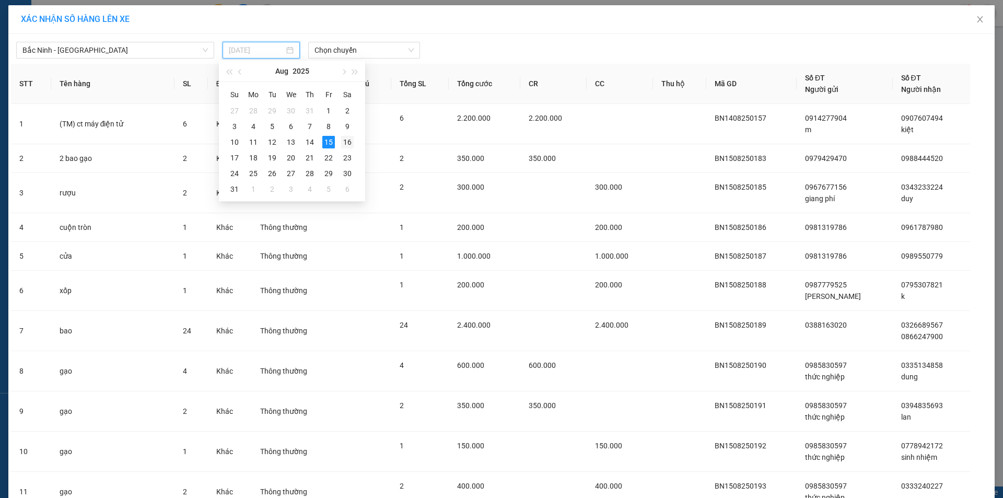
click at [345, 142] on div "16" at bounding box center [347, 142] width 13 height 13
type input "16/08/2025"
click at [366, 48] on span "Chọn chuyến" at bounding box center [364, 50] width 99 height 16
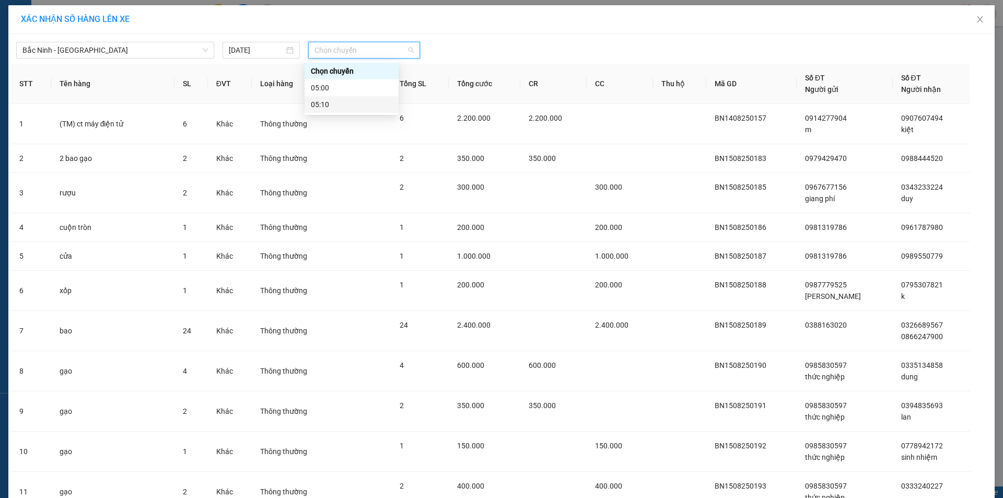
click at [324, 103] on div "05:10" at bounding box center [352, 104] width 82 height 11
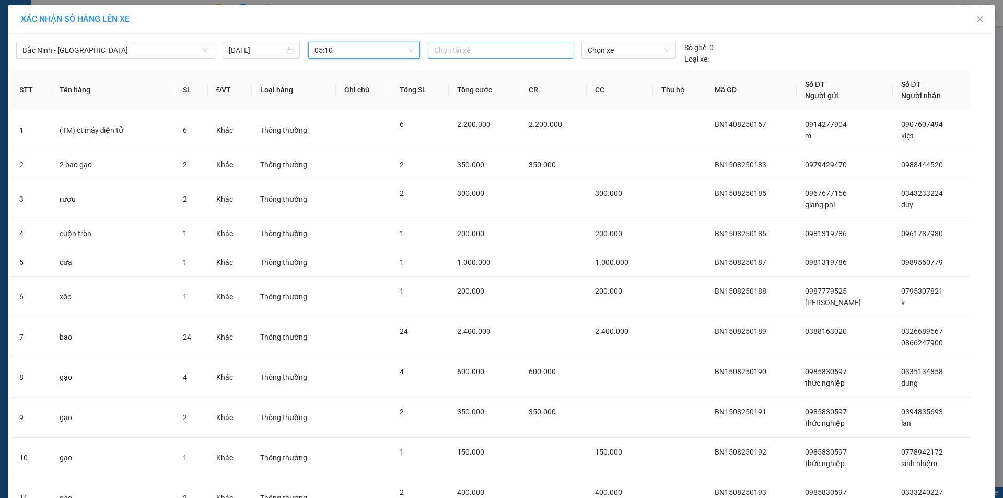
click at [460, 55] on div at bounding box center [501, 50] width 140 height 13
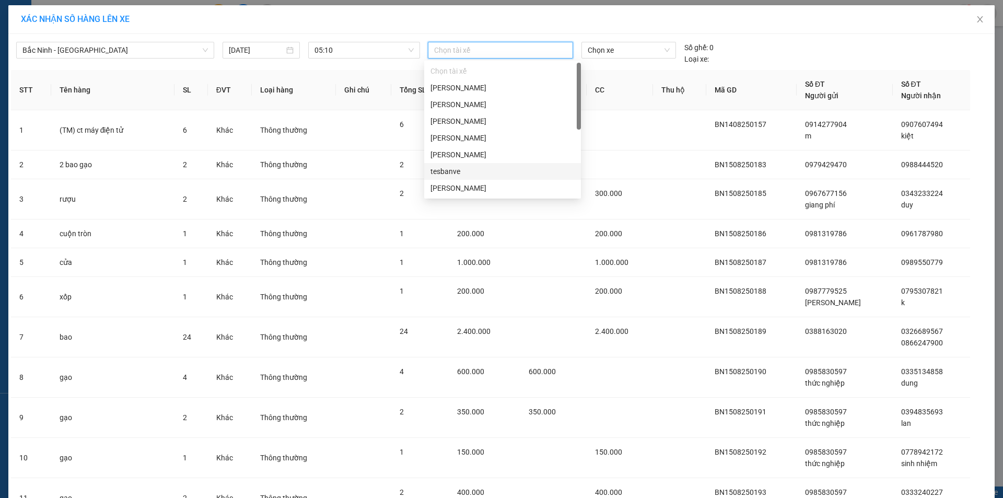
click at [469, 172] on div "tesbanve" at bounding box center [503, 171] width 144 height 11
click at [492, 161] on div "dương phương thuấn" at bounding box center [502, 154] width 157 height 17
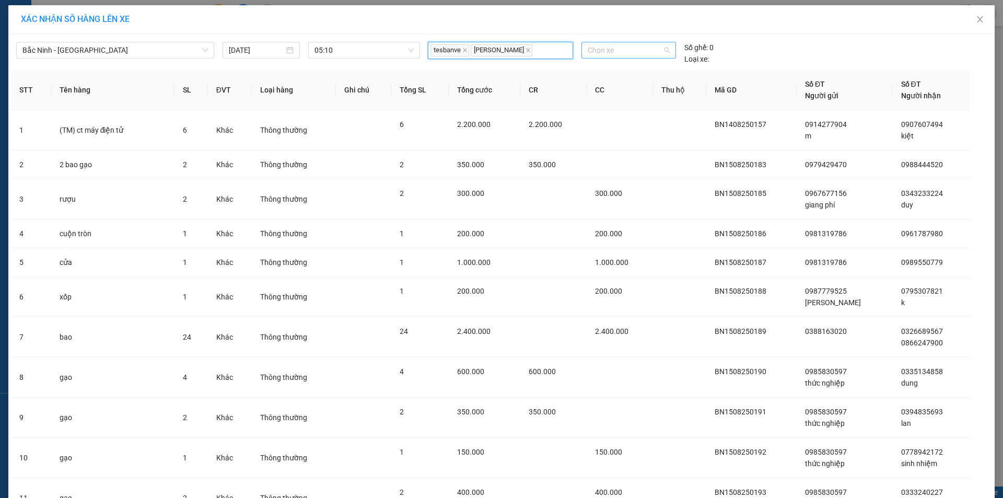
click at [617, 54] on span "Chọn xe" at bounding box center [629, 50] width 82 height 16
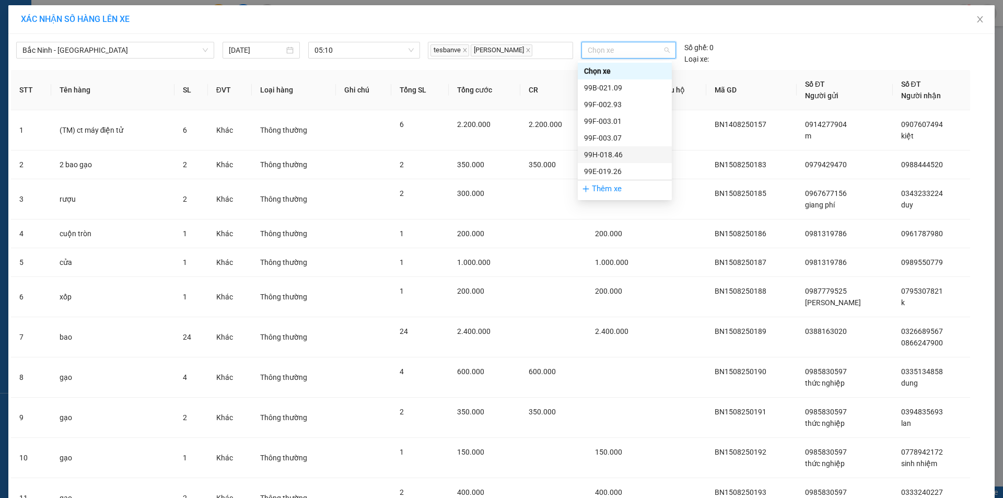
click at [607, 152] on div "99H-018.46" at bounding box center [625, 154] width 82 height 11
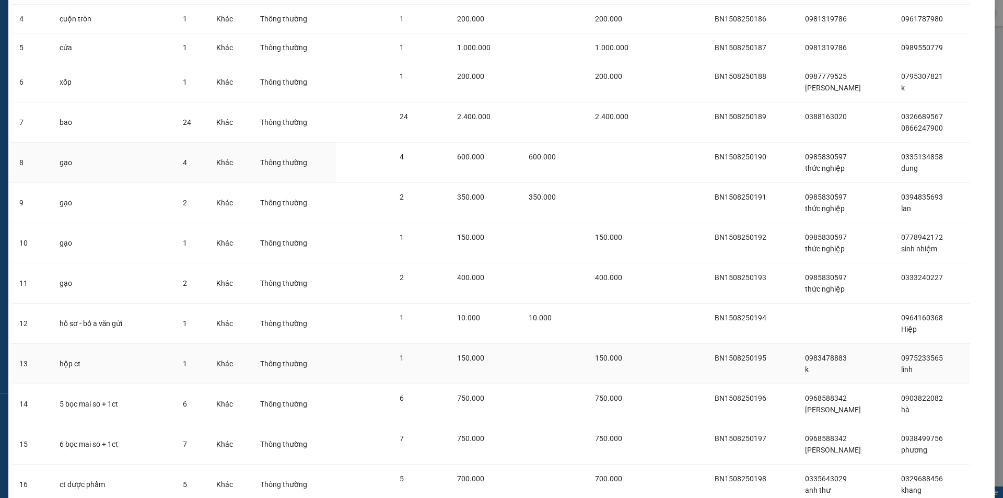
scroll to position [442, 0]
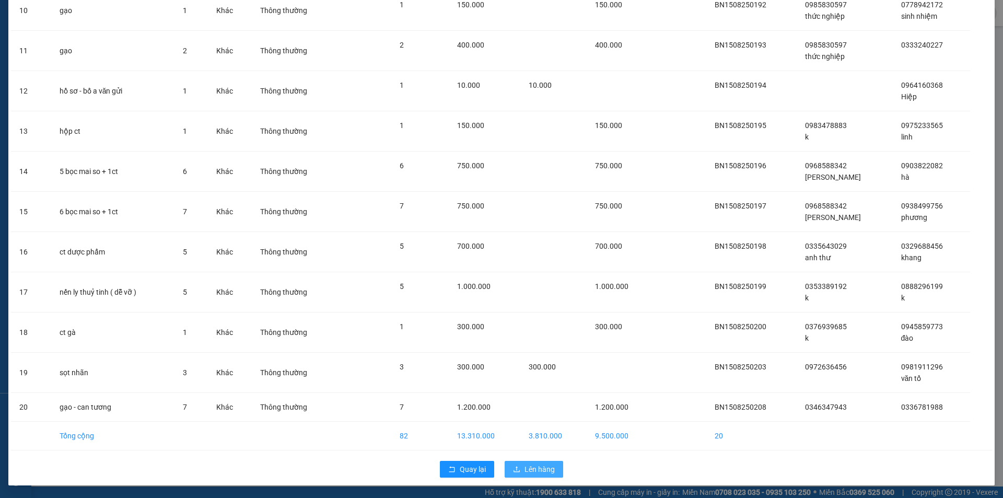
click at [525, 470] on span "Lên hàng" at bounding box center [540, 468] width 30 height 11
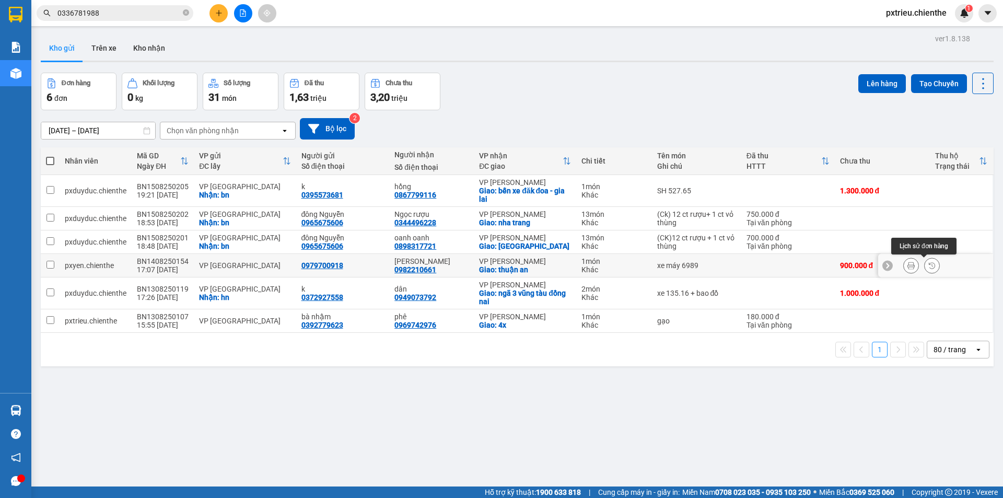
click at [928, 266] on icon at bounding box center [931, 265] width 7 height 7
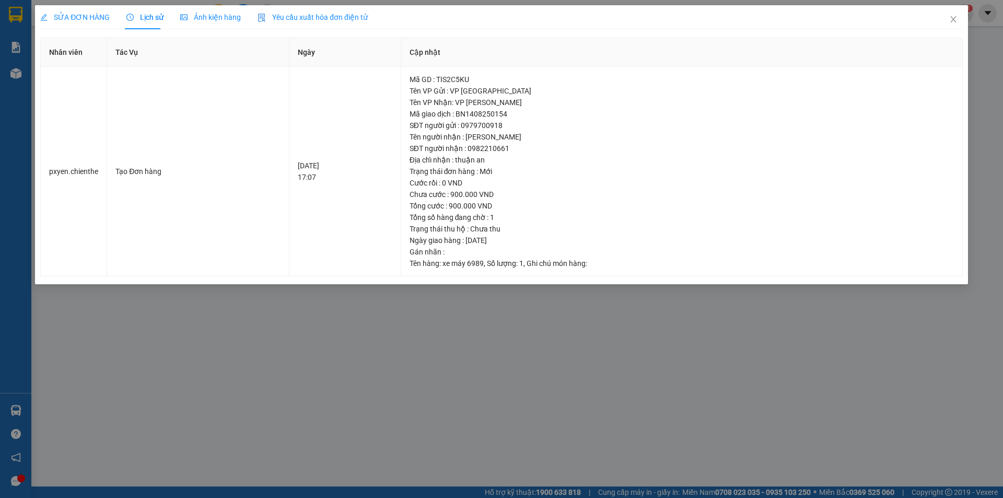
click at [222, 16] on span "Ảnh kiện hàng" at bounding box center [210, 17] width 61 height 8
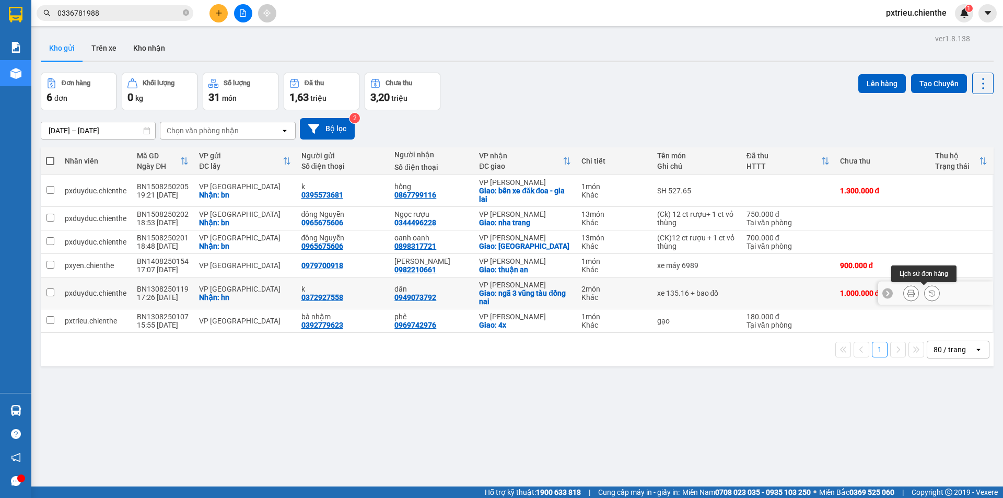
click at [928, 296] on icon at bounding box center [931, 292] width 7 height 7
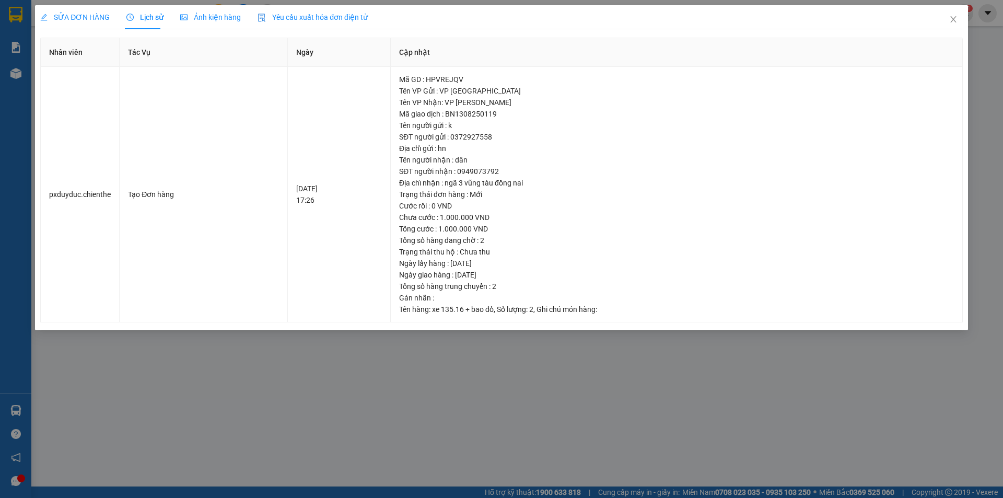
click at [199, 17] on span "Ảnh kiện hàng" at bounding box center [210, 17] width 61 height 8
